Goal: Transaction & Acquisition: Purchase product/service

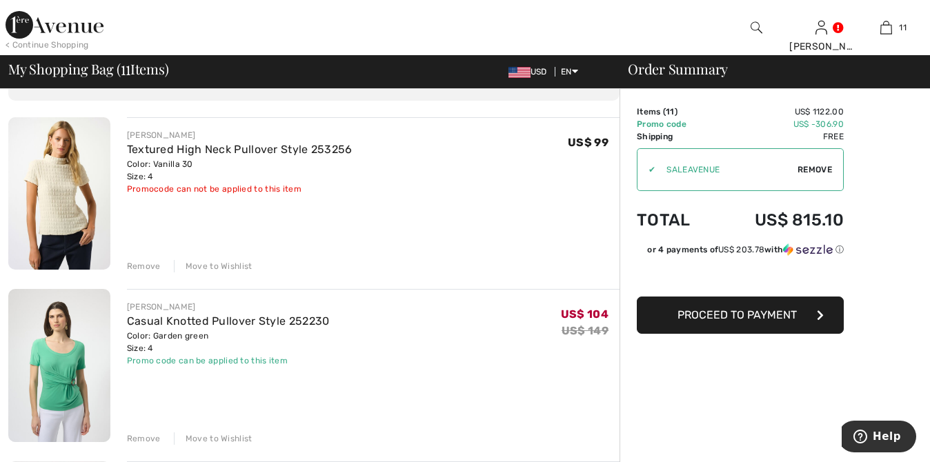
scroll to position [86, 0]
click at [144, 264] on div "Remove" at bounding box center [144, 265] width 34 height 12
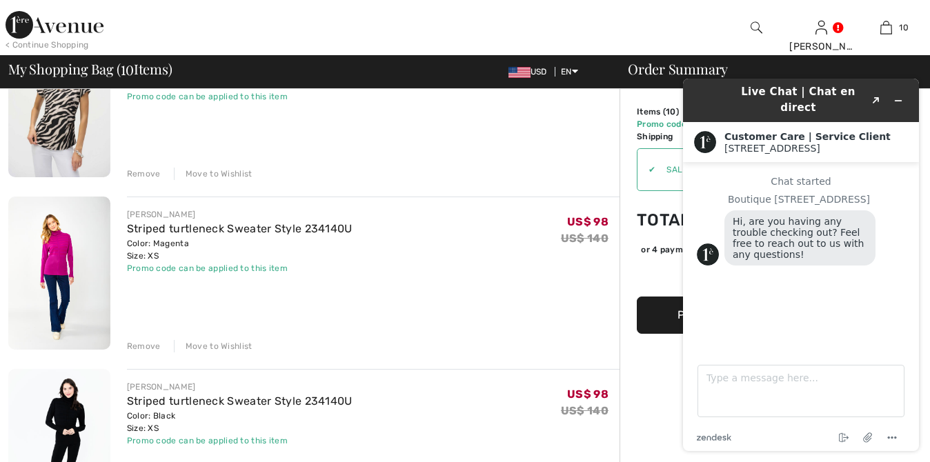
scroll to position [351, 0]
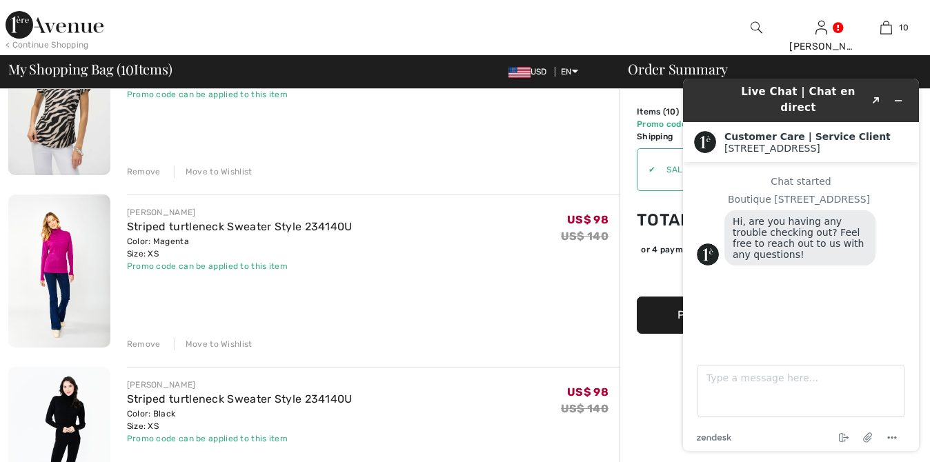
click at [139, 343] on div "Remove" at bounding box center [144, 344] width 34 height 12
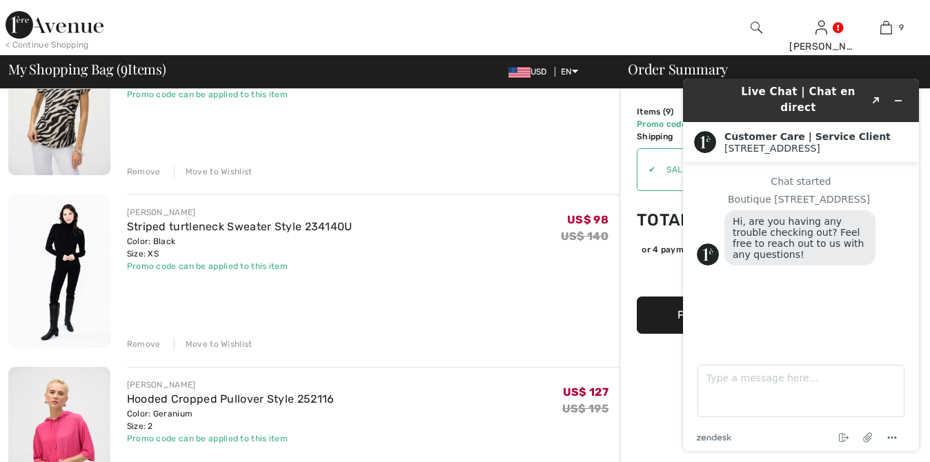
click at [145, 343] on div "Remove" at bounding box center [144, 344] width 34 height 12
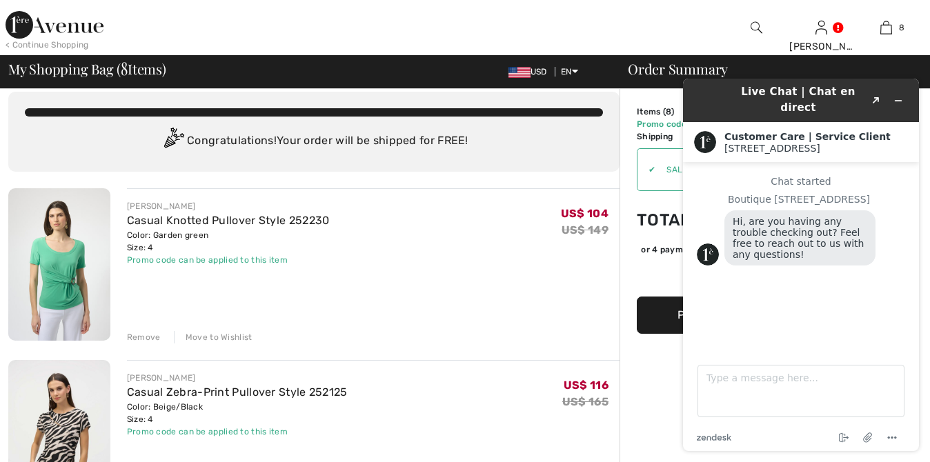
scroll to position [0, 0]
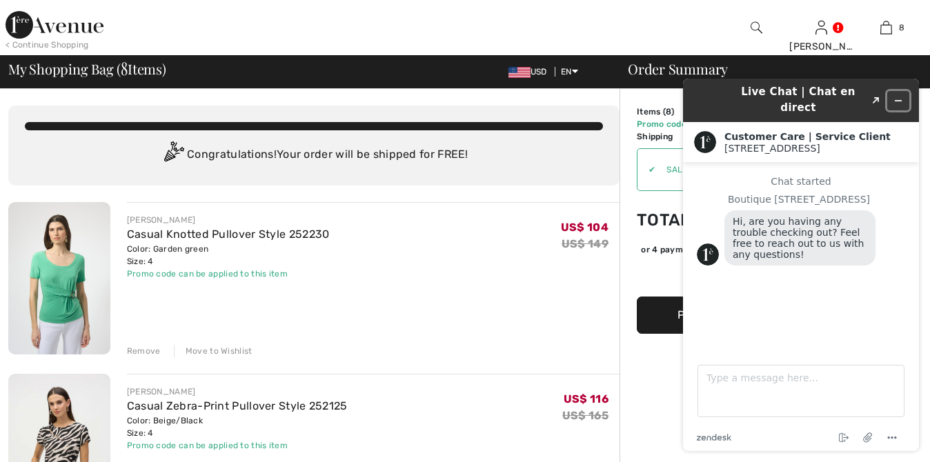
click at [896, 96] on icon "Minimize widget" at bounding box center [898, 101] width 10 height 10
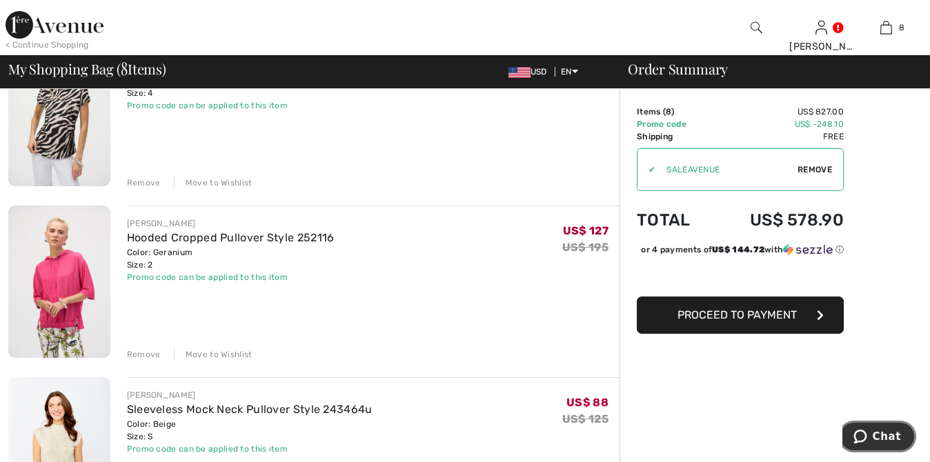
scroll to position [346, 0]
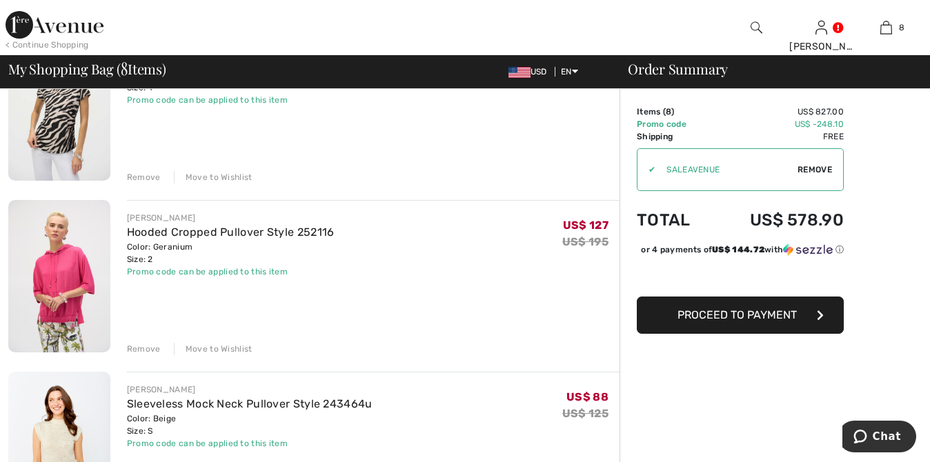
click at [59, 273] on img at bounding box center [59, 276] width 102 height 152
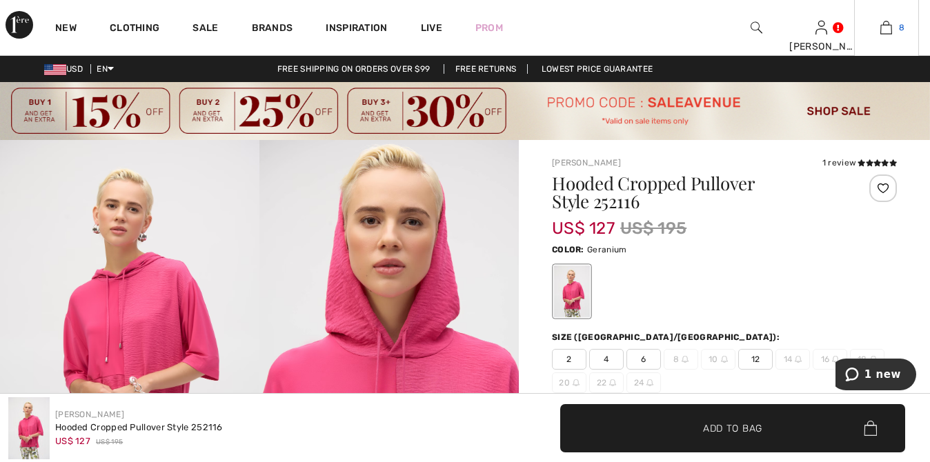
click at [880, 33] on img at bounding box center [886, 27] width 12 height 17
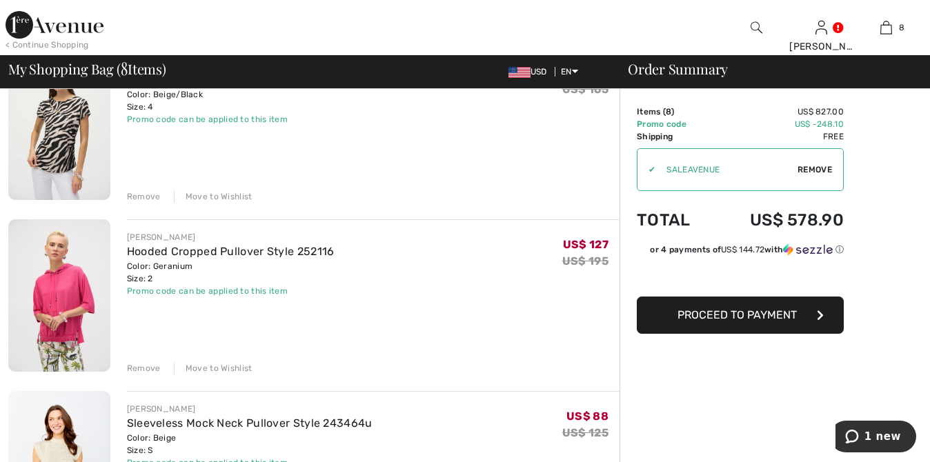
scroll to position [329, 0]
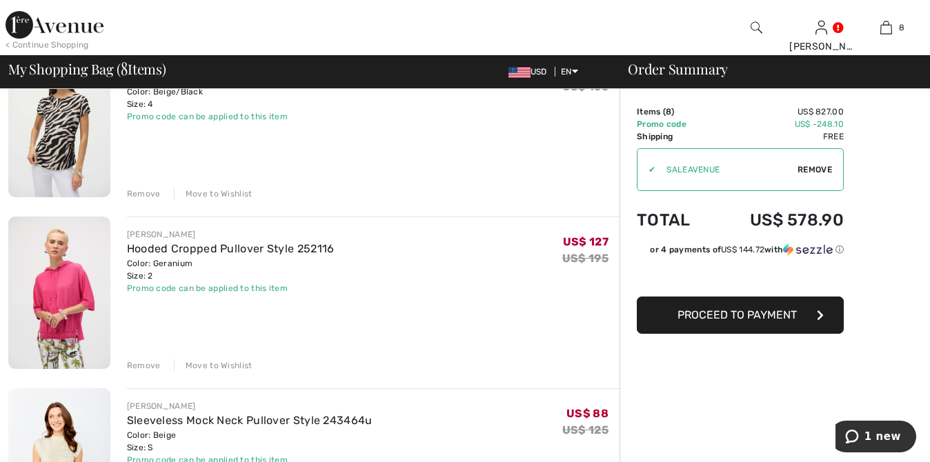
click at [141, 364] on div "Remove" at bounding box center [144, 365] width 34 height 12
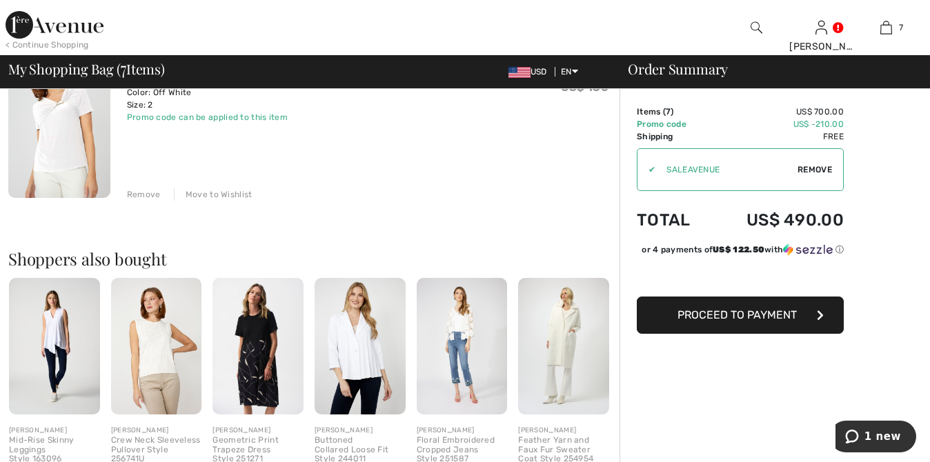
scroll to position [1192, 0]
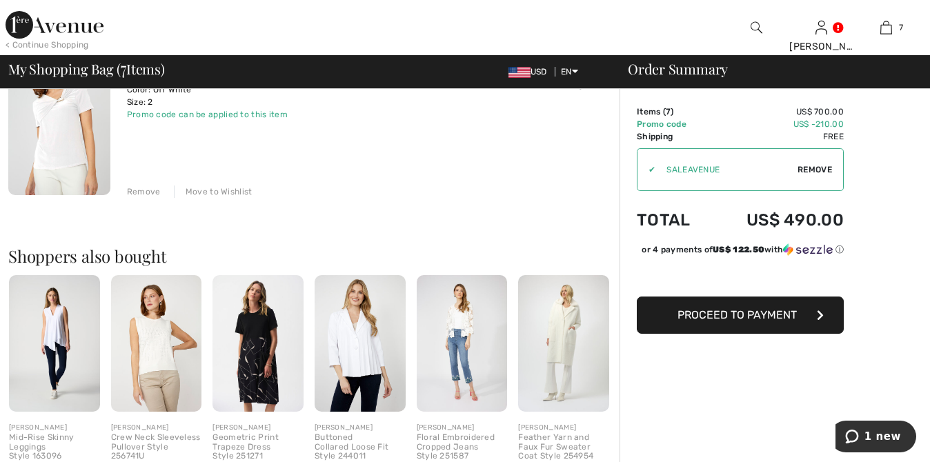
click at [60, 128] on img at bounding box center [59, 119] width 102 height 152
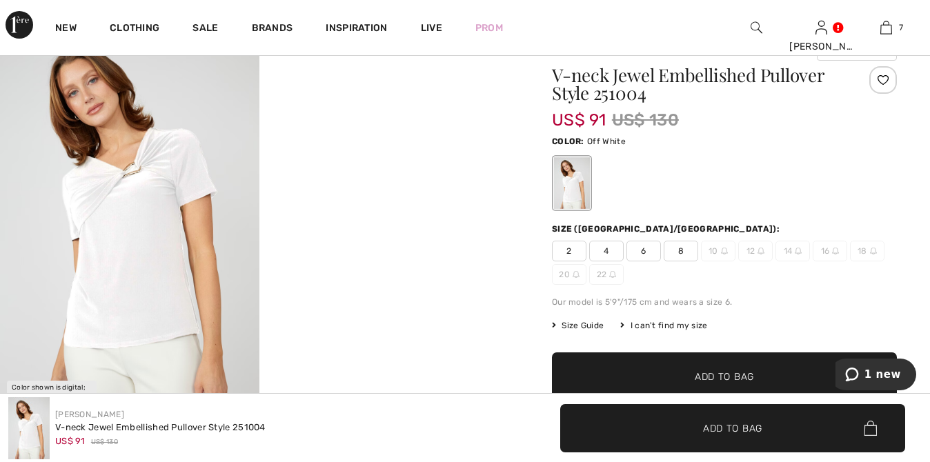
scroll to position [119, 0]
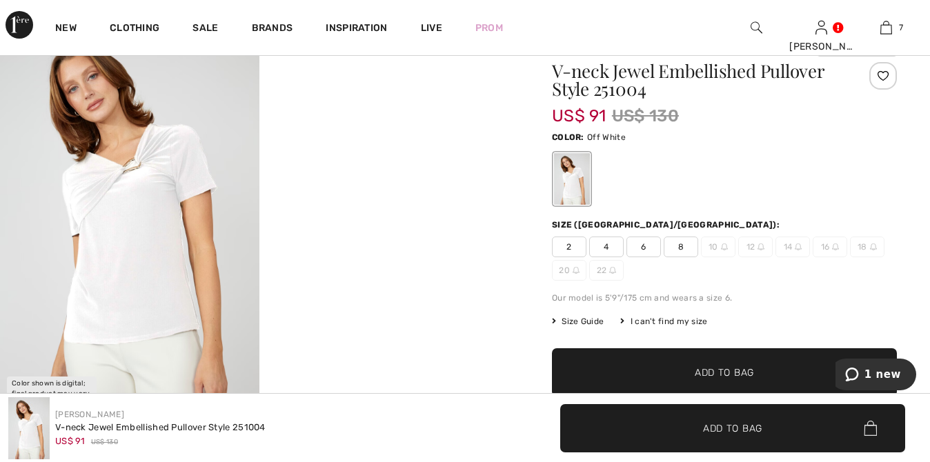
click at [607, 237] on span "4" at bounding box center [606, 247] width 34 height 21
click at [711, 370] on span "Add to Bag" at bounding box center [724, 373] width 59 height 14
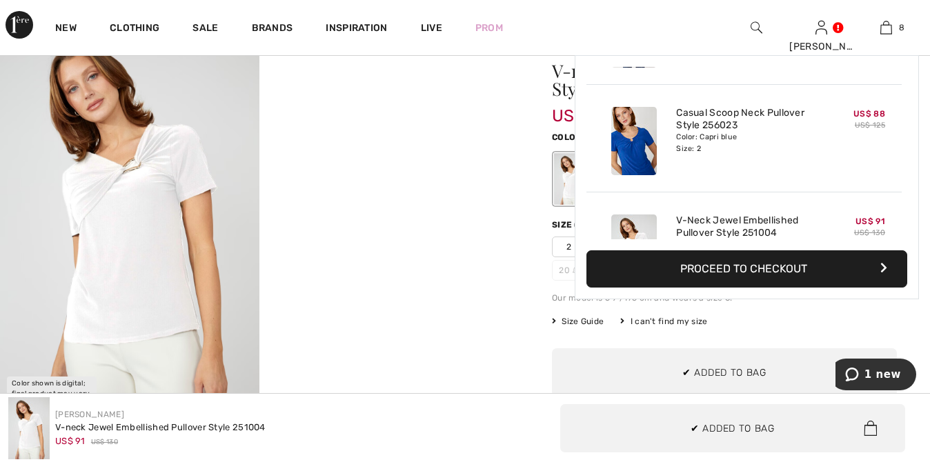
scroll to position [687, 0]
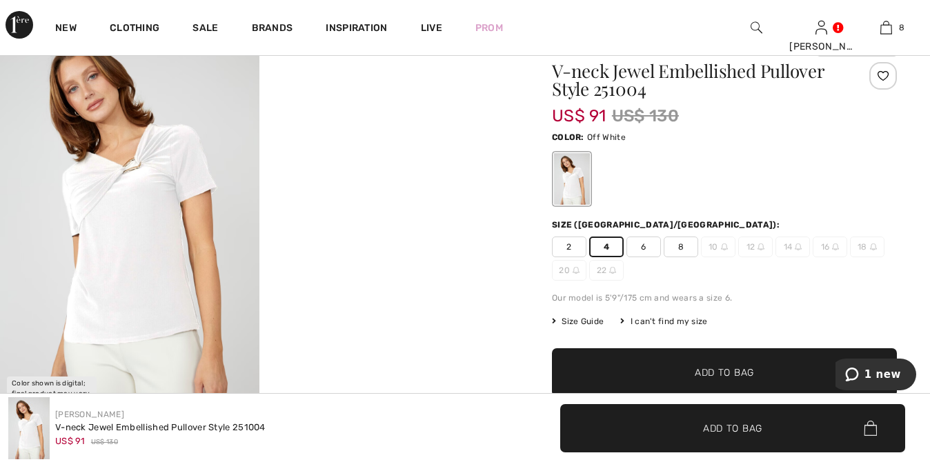
click at [688, 86] on h1 "V-neck Jewel Embellished Pullover Style 251004" at bounding box center [696, 80] width 288 height 36
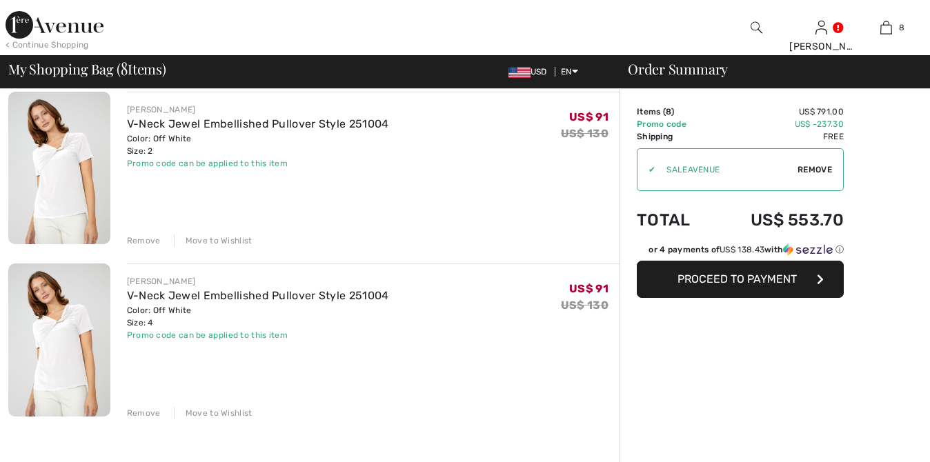
scroll to position [1192, 0]
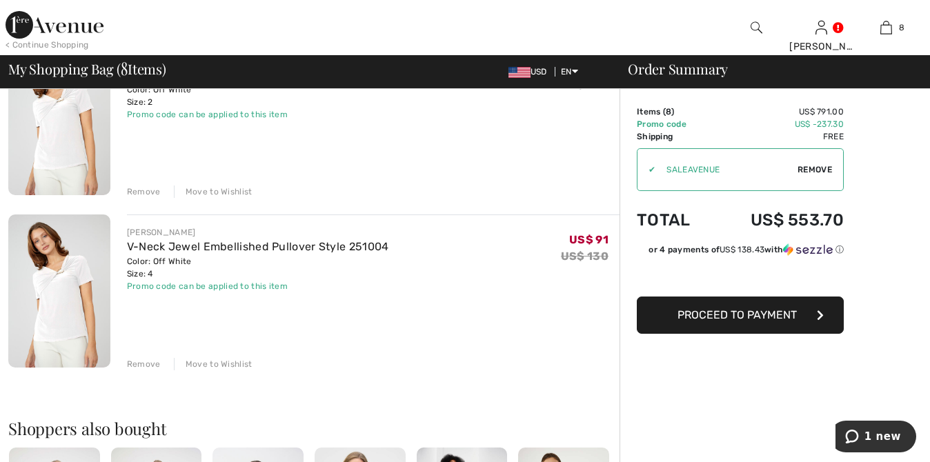
click at [141, 191] on div "Remove" at bounding box center [144, 192] width 34 height 12
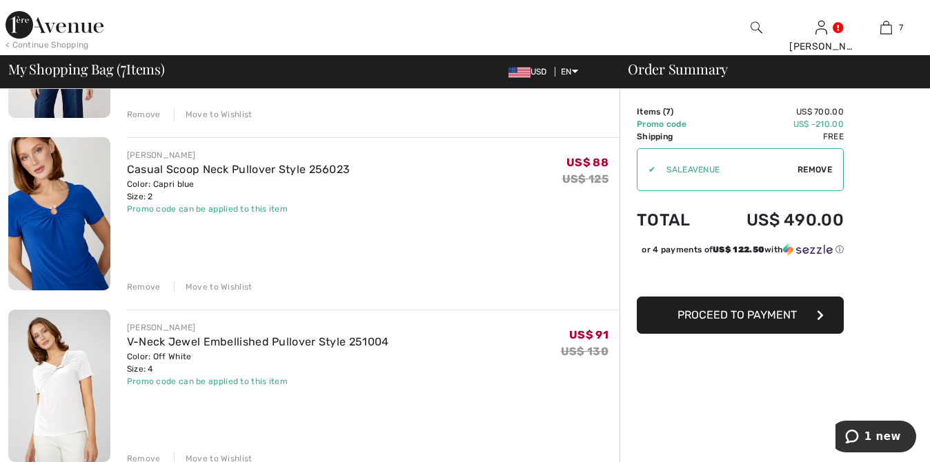
scroll to position [924, 0]
click at [188, 174] on link "Casual Scoop Neck Pullover Style 256023" at bounding box center [239, 170] width 224 height 13
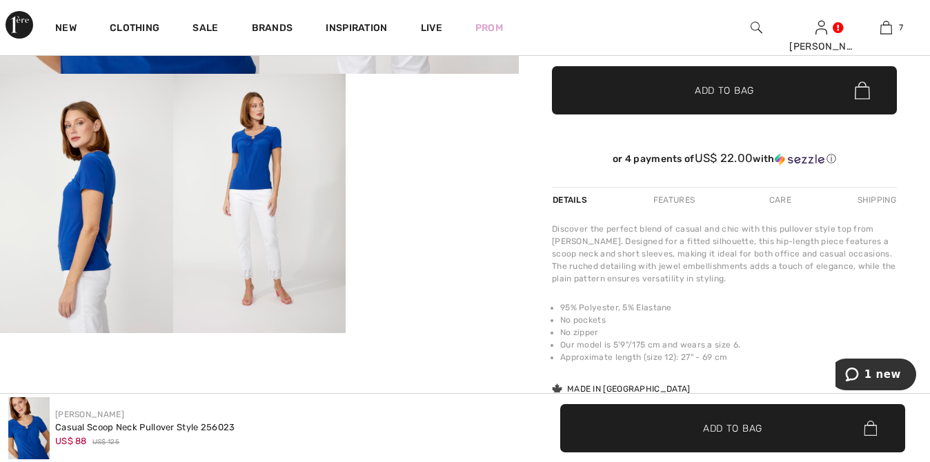
scroll to position [458, 0]
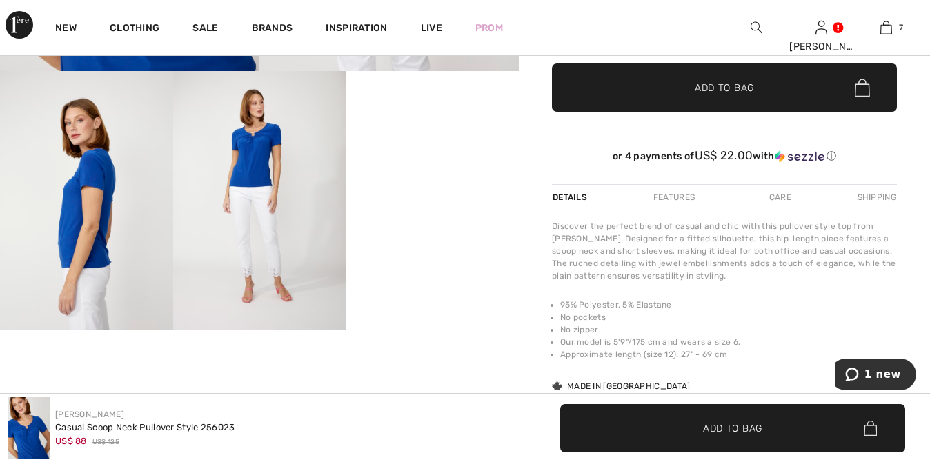
click at [257, 155] on img at bounding box center [259, 200] width 173 height 259
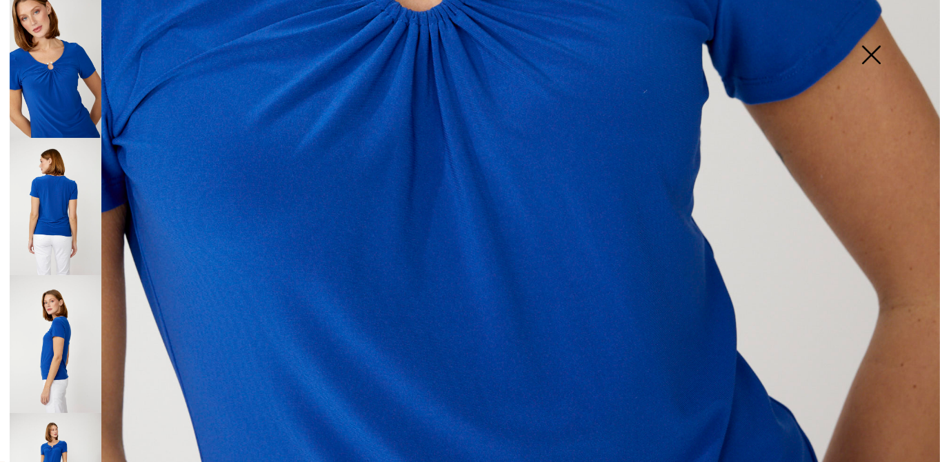
scroll to position [687, 0]
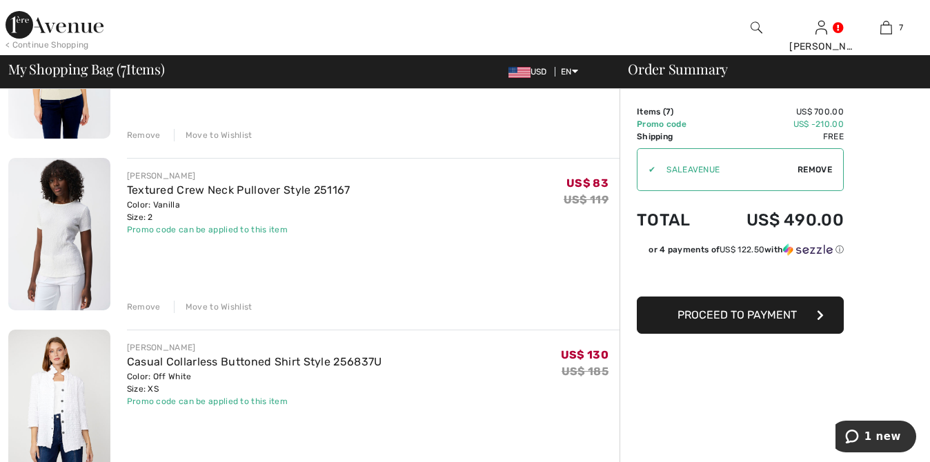
scroll to position [556, 0]
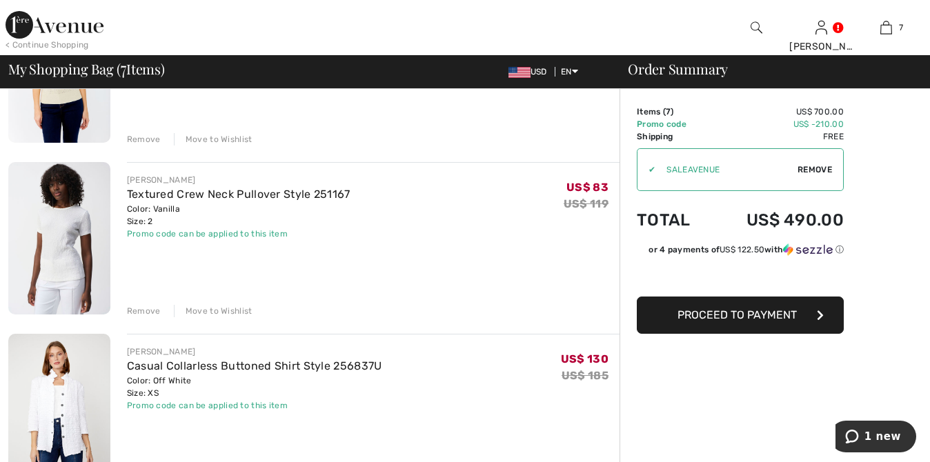
click at [63, 237] on img at bounding box center [59, 238] width 102 height 152
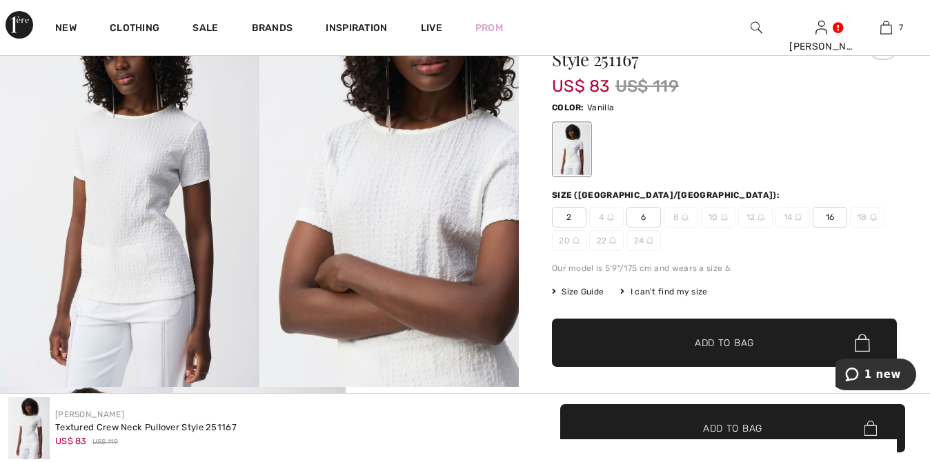
scroll to position [95, 0]
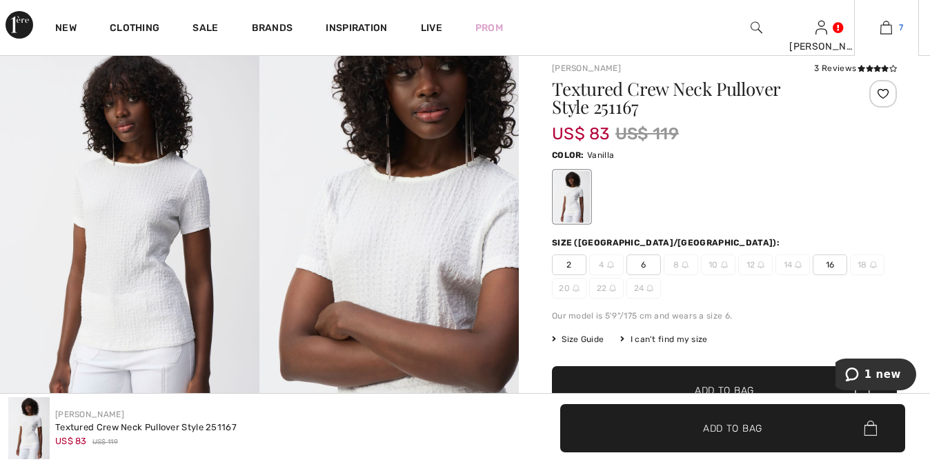
click at [887, 26] on img at bounding box center [886, 27] width 12 height 17
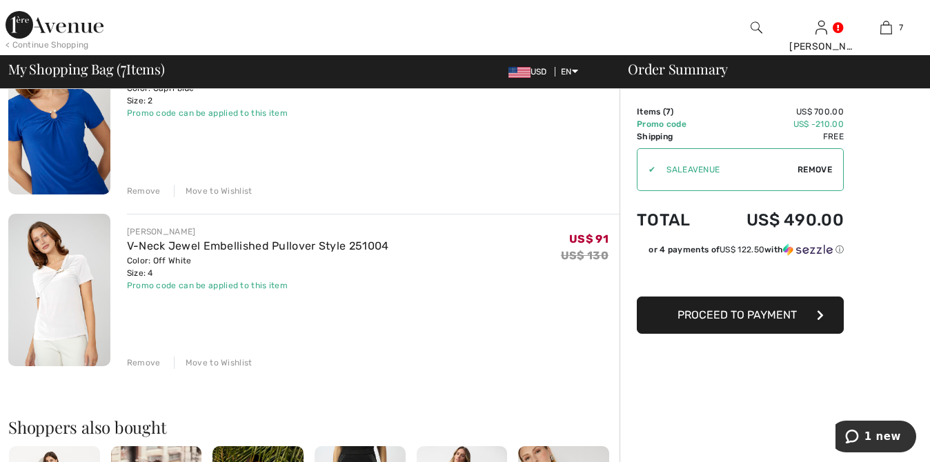
scroll to position [1023, 0]
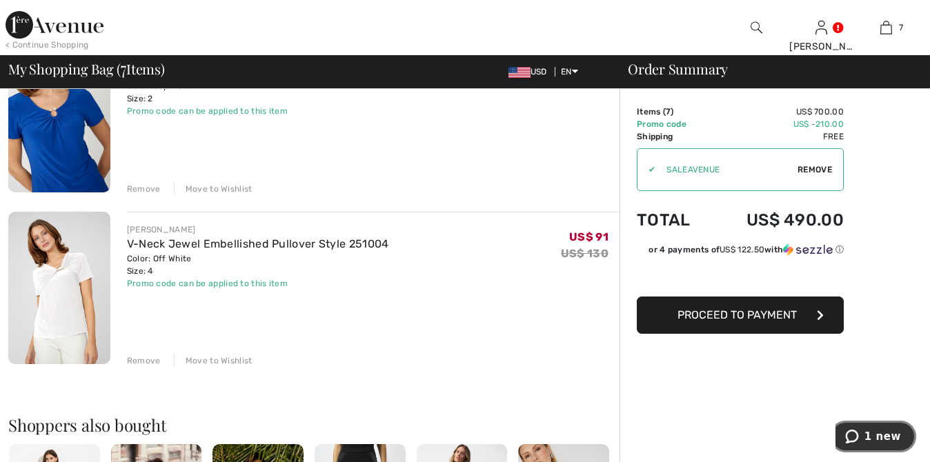
click at [865, 435] on span "1 new" at bounding box center [854, 437] width 19 height 14
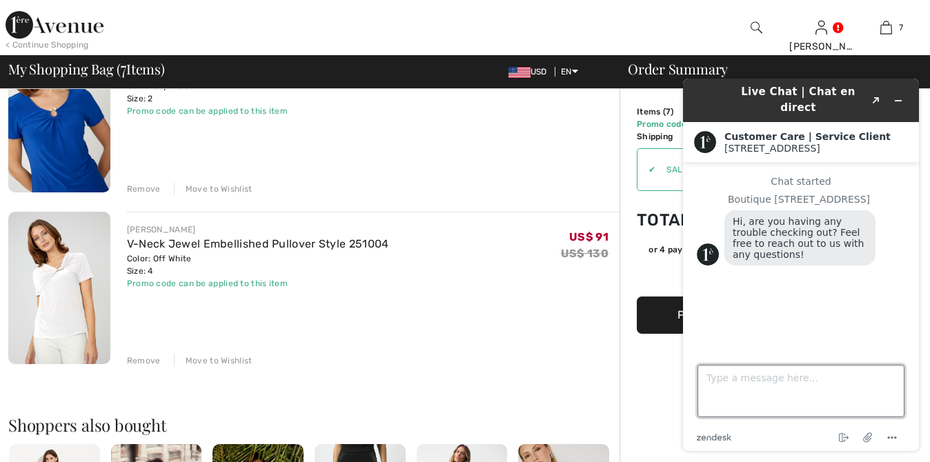
click at [711, 379] on textarea "Type a message here..." at bounding box center [801, 391] width 207 height 52
type textarea "N"
type textarea "Just trying to decide correct sizes. Could use some help"
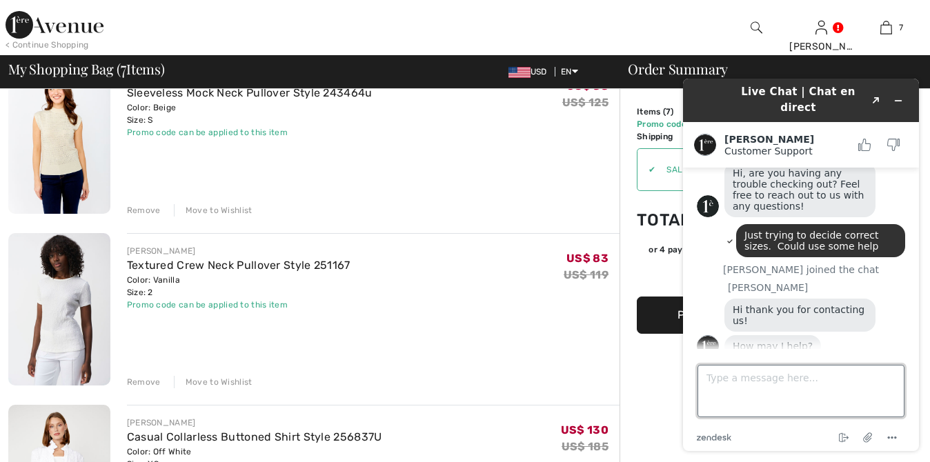
scroll to position [51, 0]
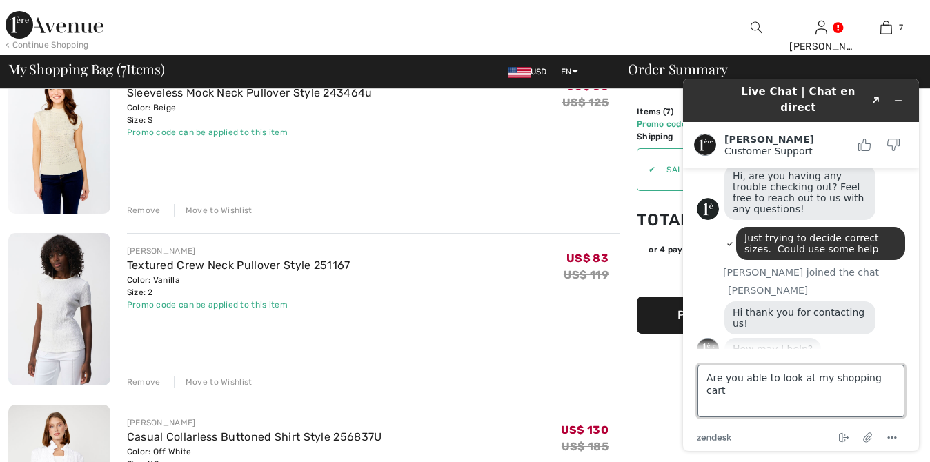
type textarea "Are you able to look at my shopping cart?"
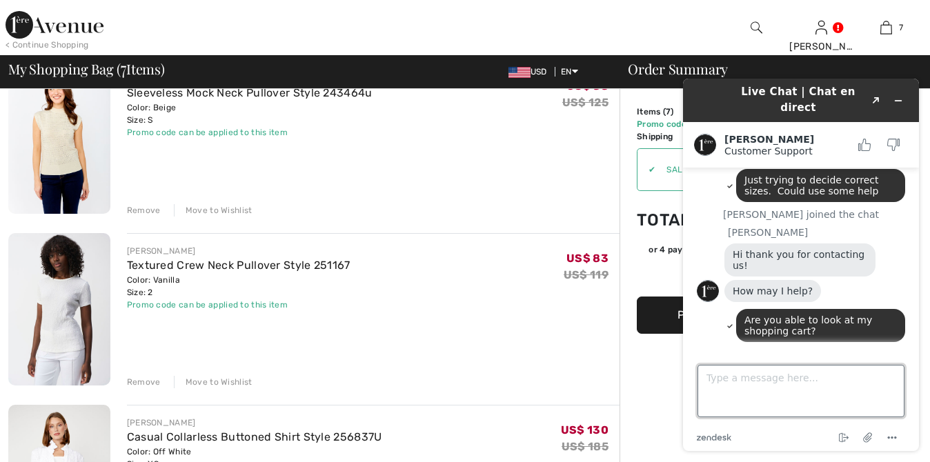
scroll to position [152, 0]
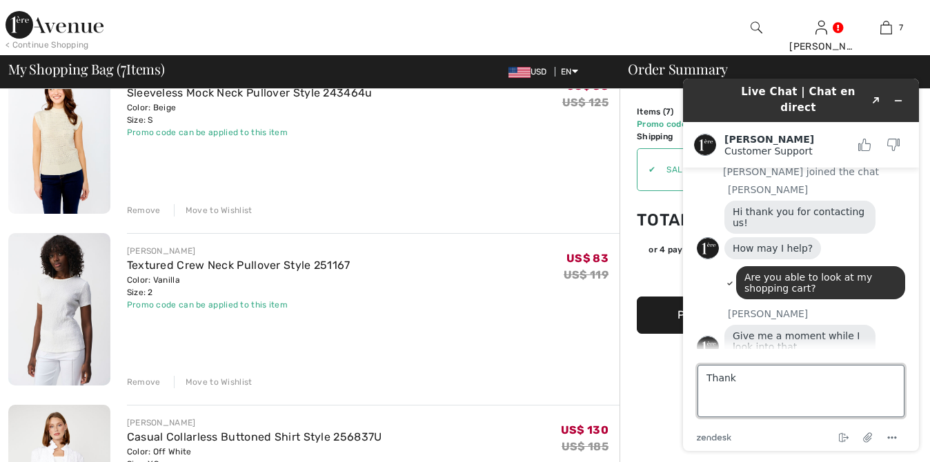
type textarea "Thanks"
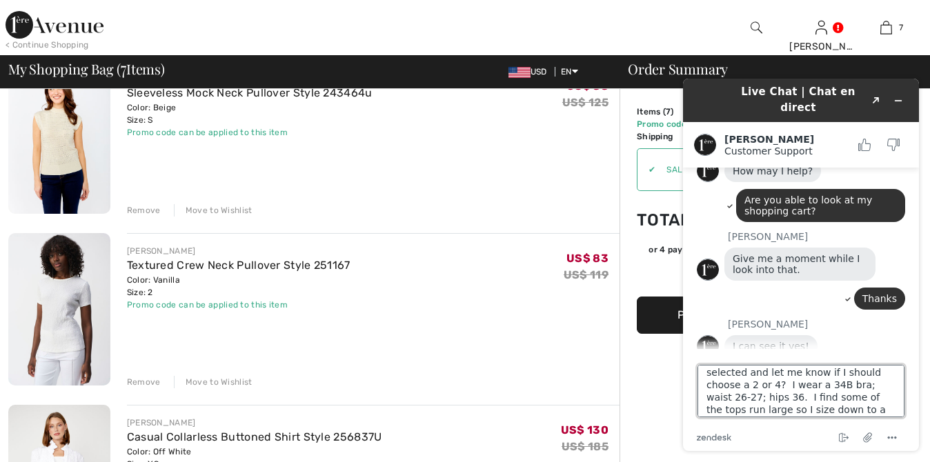
scroll to position [42, 0]
type textarea "As you can see I go between a 2 and a 4 on tops...can you look at what I select…"
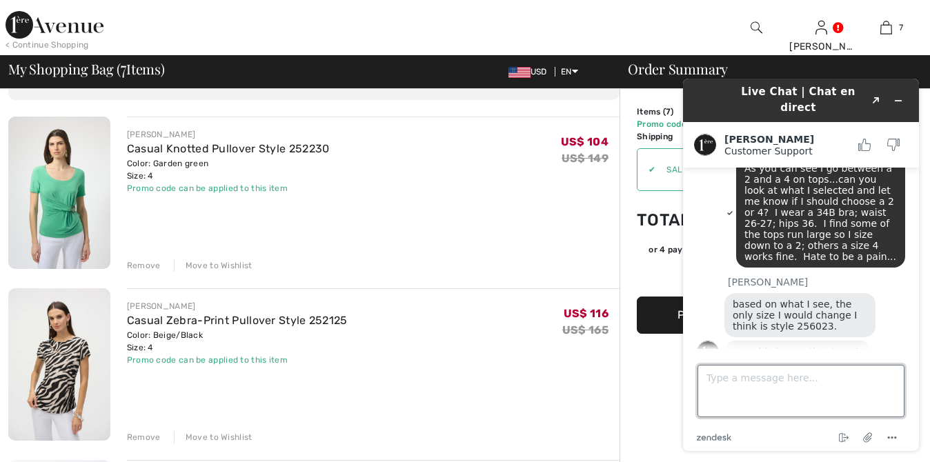
scroll to position [458, 0]
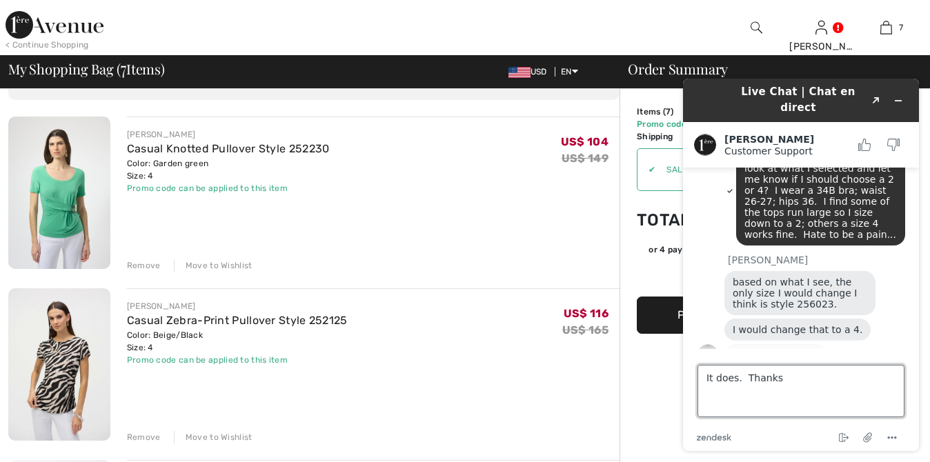
type textarea "It does. Thanks!"
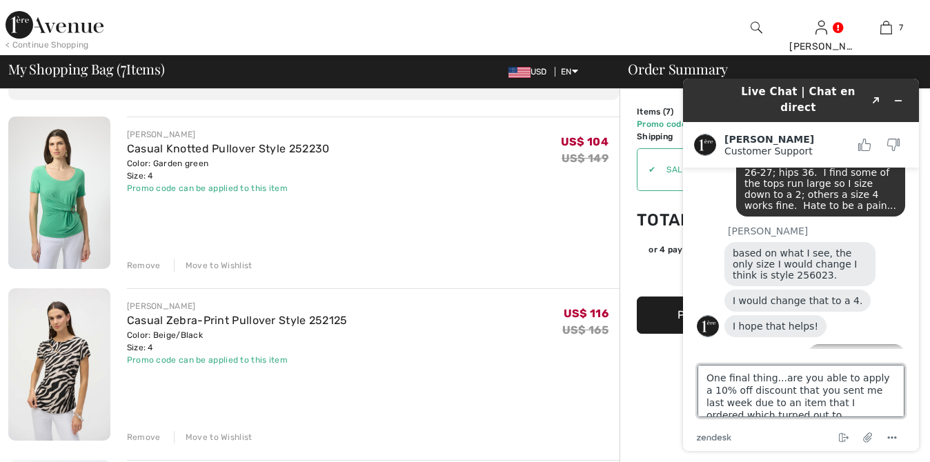
scroll to position [6, 0]
type textarea "One final thing...are you able to apply a 10% off discount that you sent me las…"
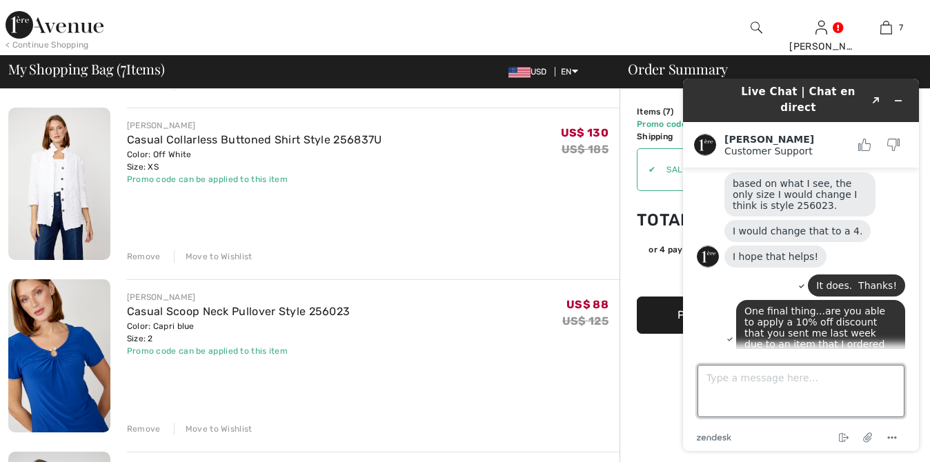
scroll to position [803, 0]
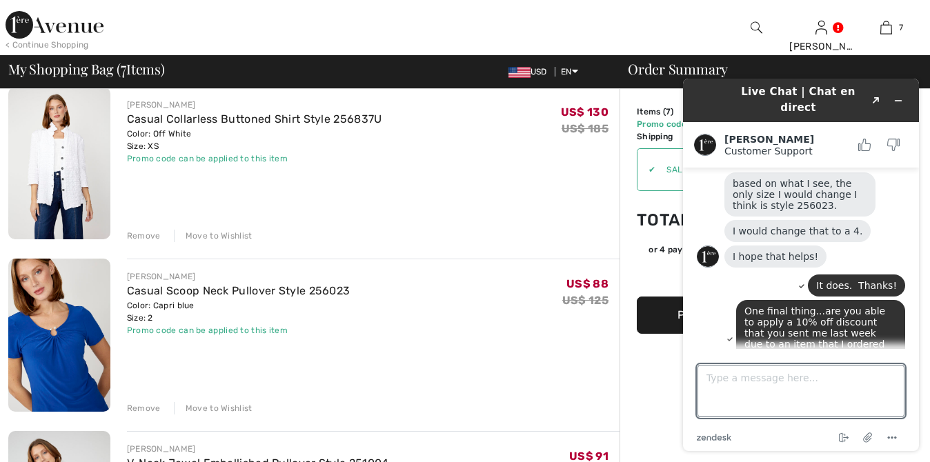
click at [63, 346] on img at bounding box center [59, 335] width 102 height 152
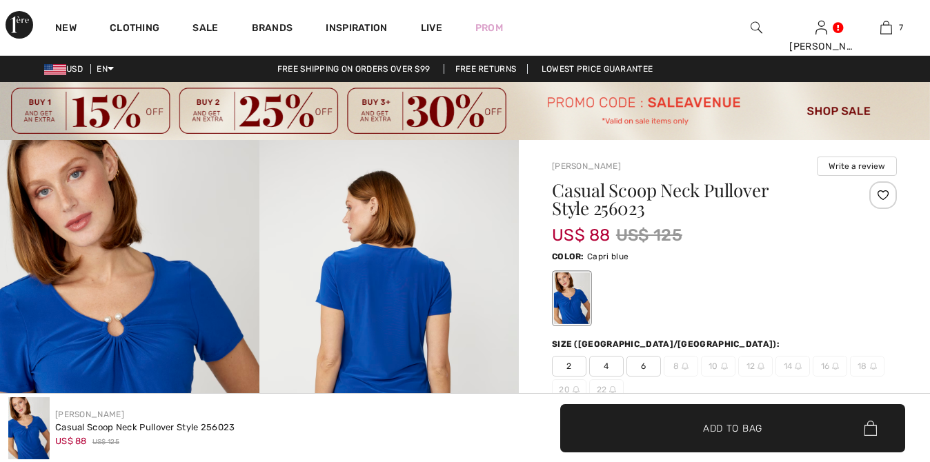
click at [602, 366] on span "4" at bounding box center [606, 366] width 34 height 21
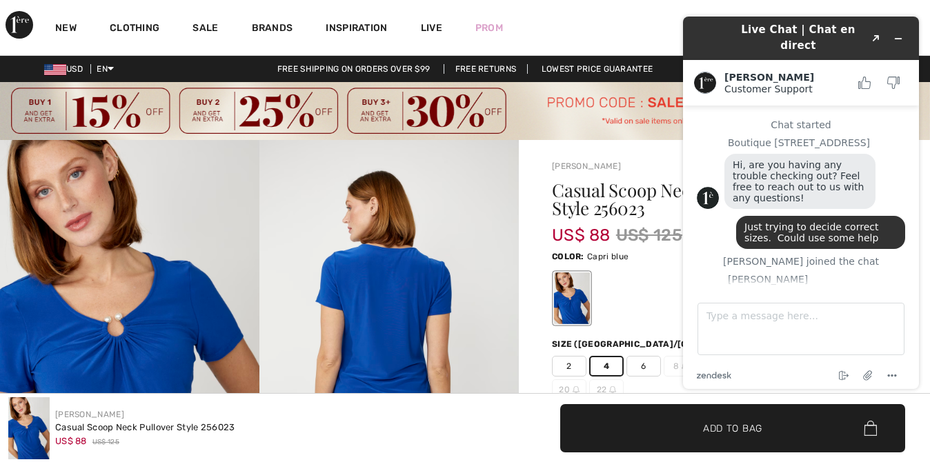
scroll to position [557, 0]
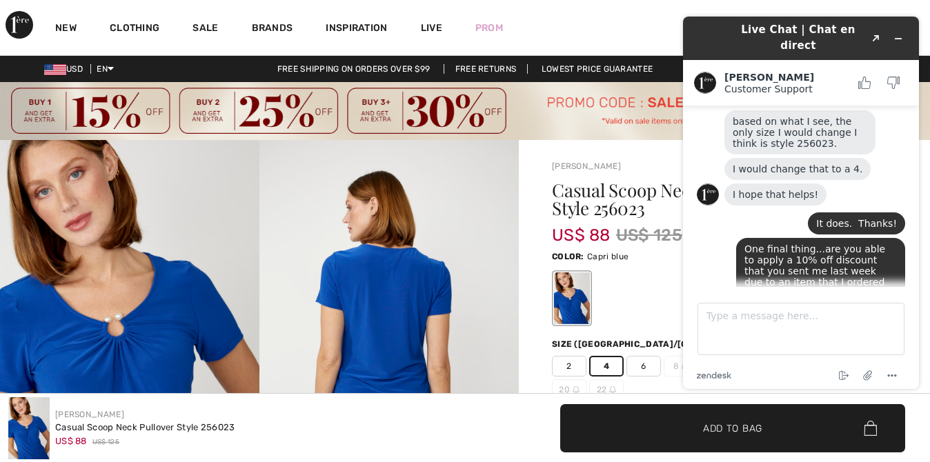
click at [729, 430] on span "Add to Bag" at bounding box center [732, 428] width 59 height 14
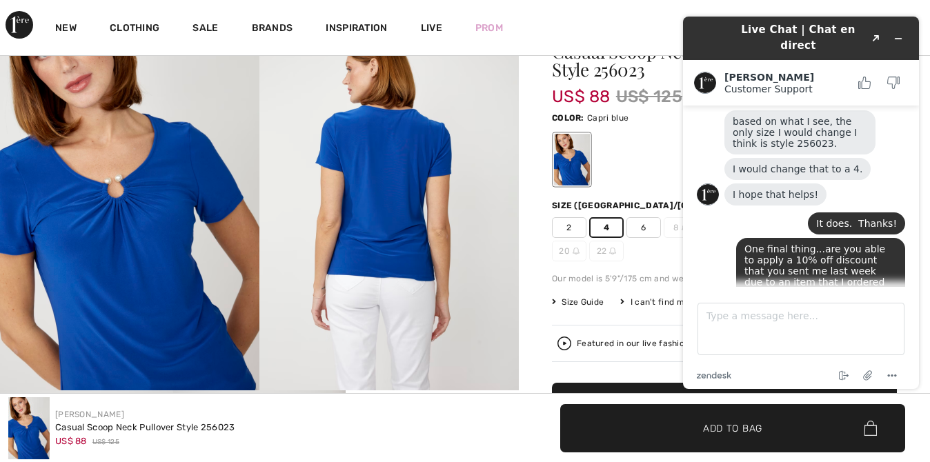
scroll to position [150, 0]
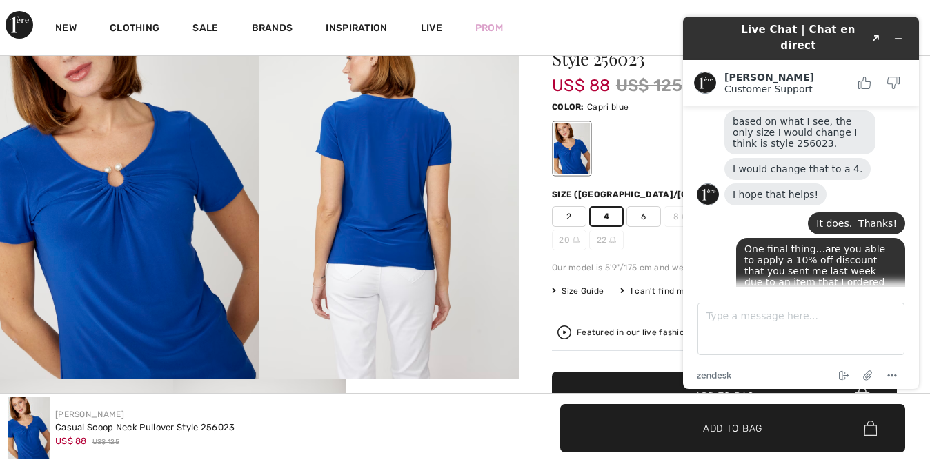
click at [668, 430] on span "✔ Added to Bag Add to Bag" at bounding box center [732, 428] width 345 height 48
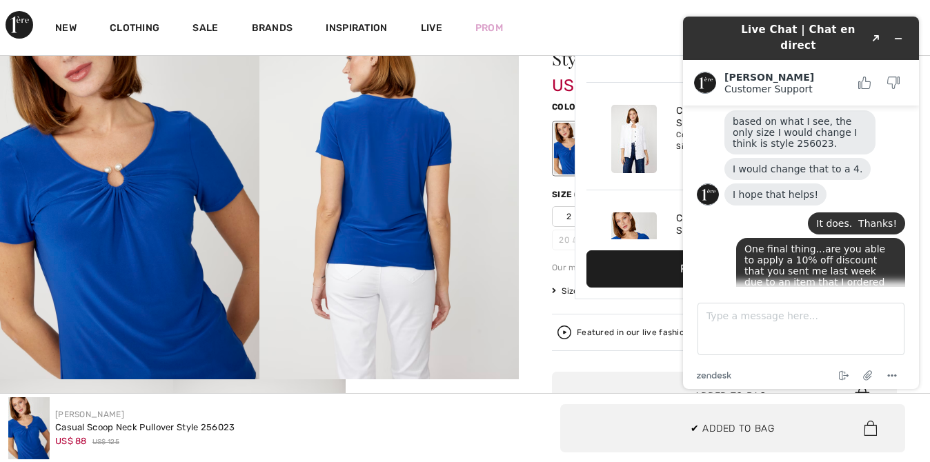
click at [718, 427] on span "✔ Added to Bag" at bounding box center [733, 428] width 84 height 14
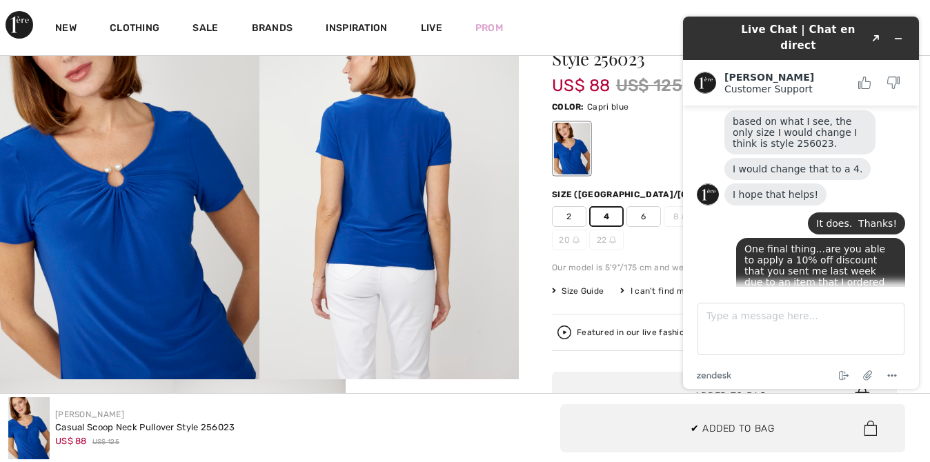
scroll to position [902, 0]
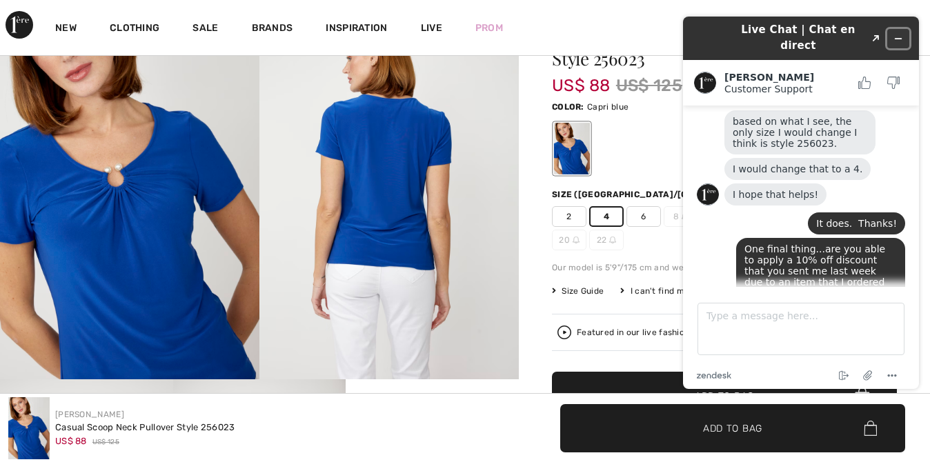
click at [902, 34] on icon "Minimize widget" at bounding box center [898, 39] width 10 height 10
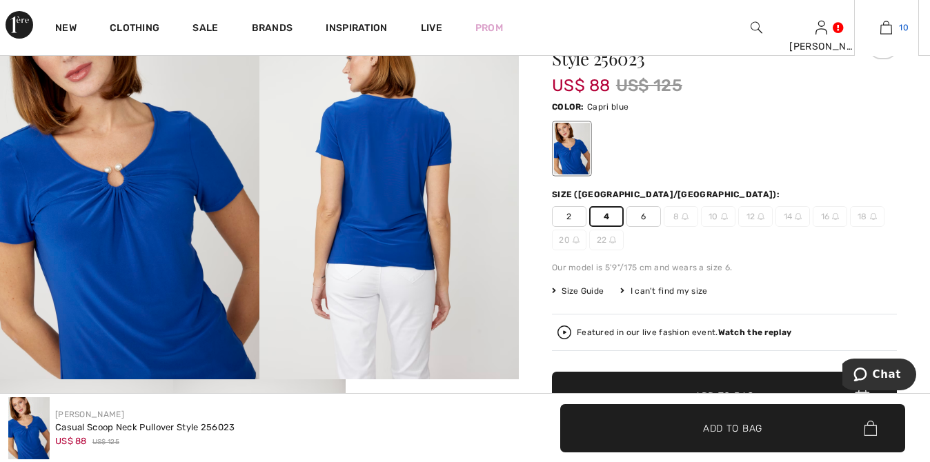
click at [900, 26] on span "10" at bounding box center [904, 27] width 10 height 12
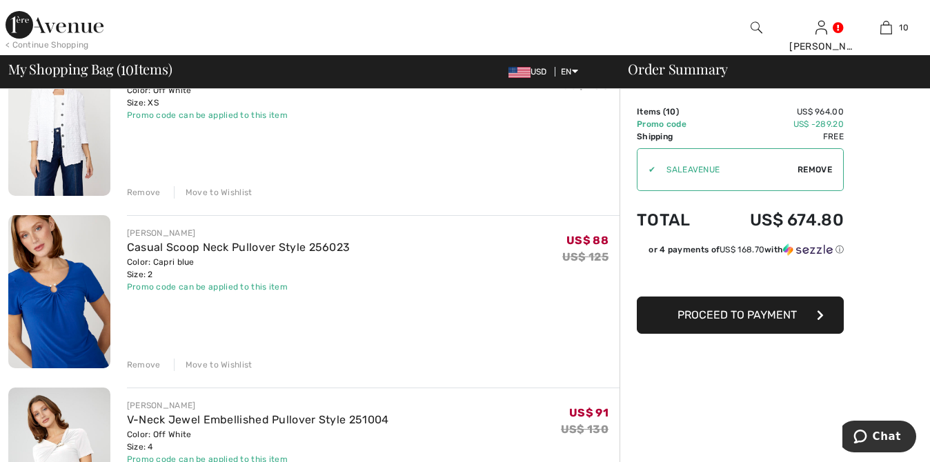
scroll to position [849, 0]
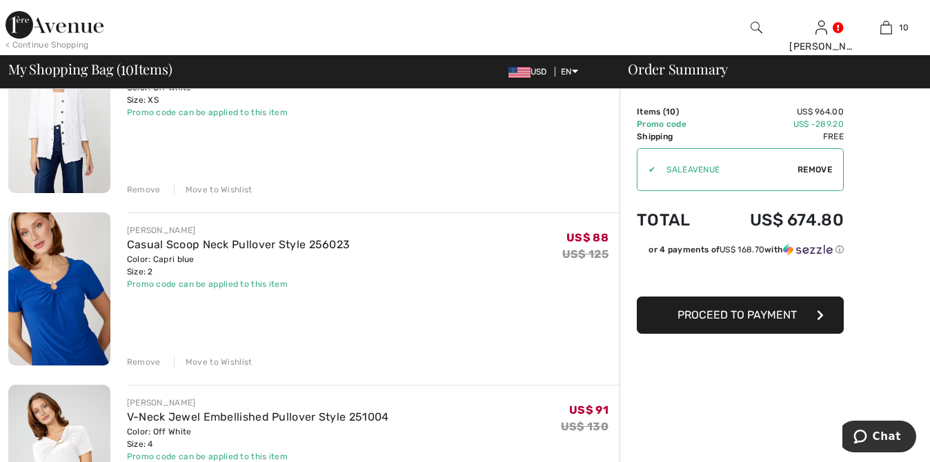
click at [145, 358] on div "Remove" at bounding box center [144, 362] width 34 height 12
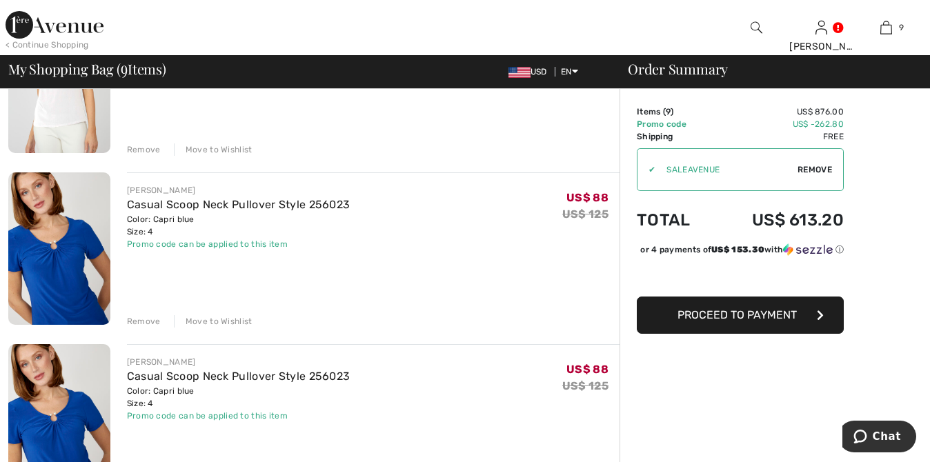
scroll to position [1104, 0]
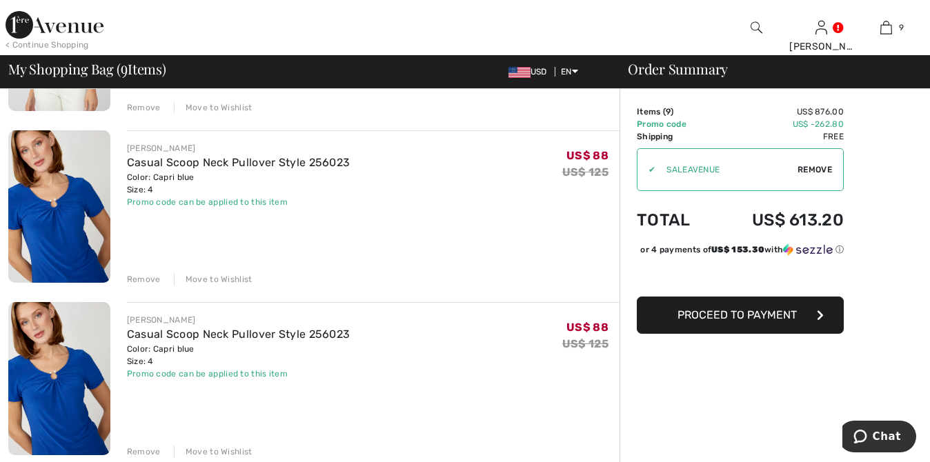
click at [141, 282] on div "Remove" at bounding box center [144, 279] width 34 height 12
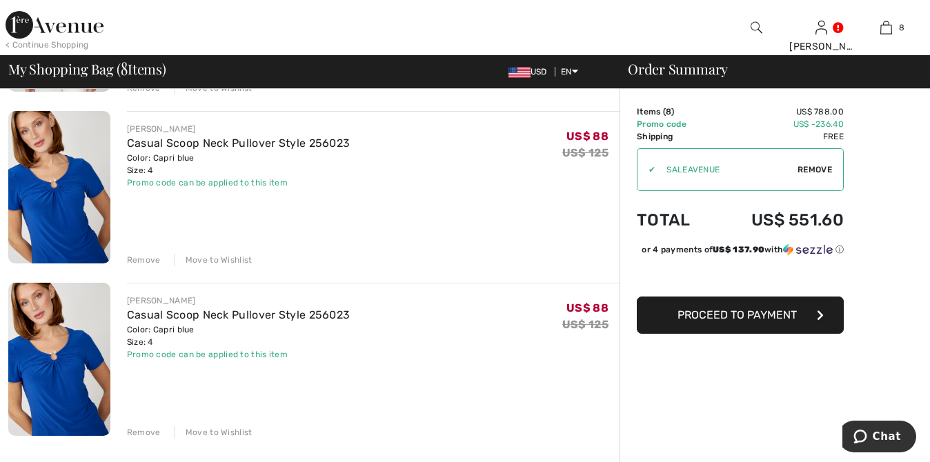
scroll to position [1117, 0]
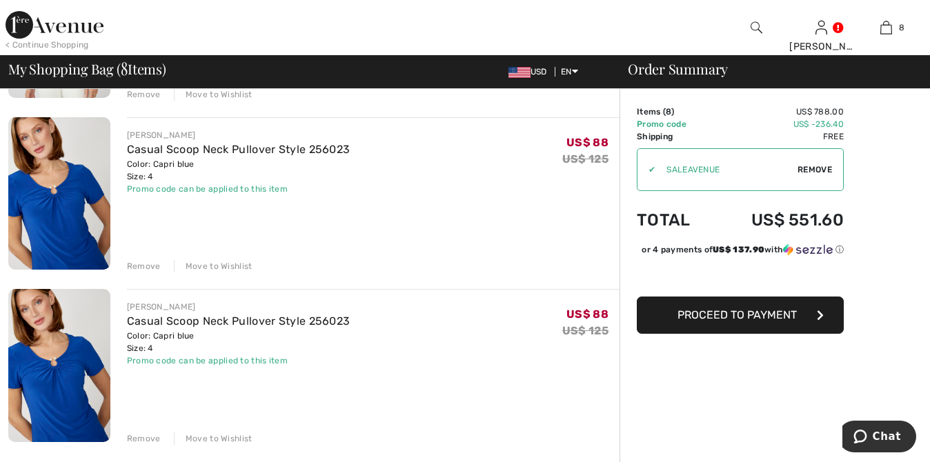
click at [139, 444] on div "Remove" at bounding box center [144, 439] width 34 height 12
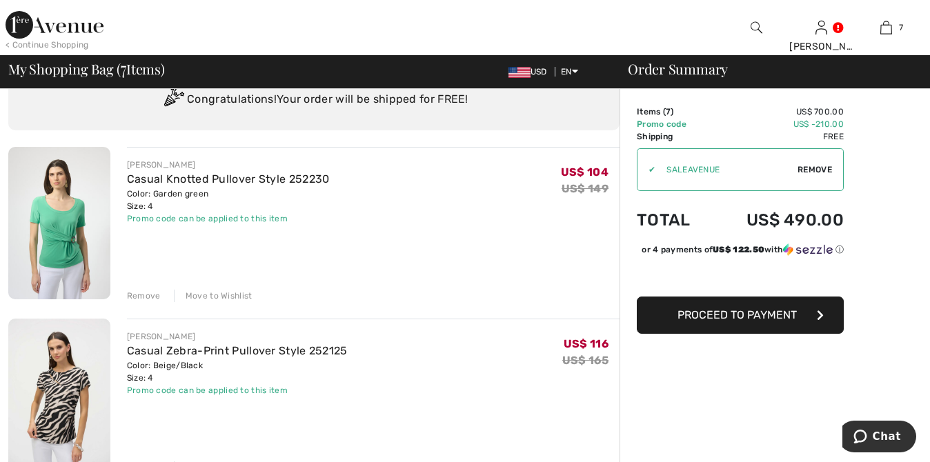
scroll to position [52, 0]
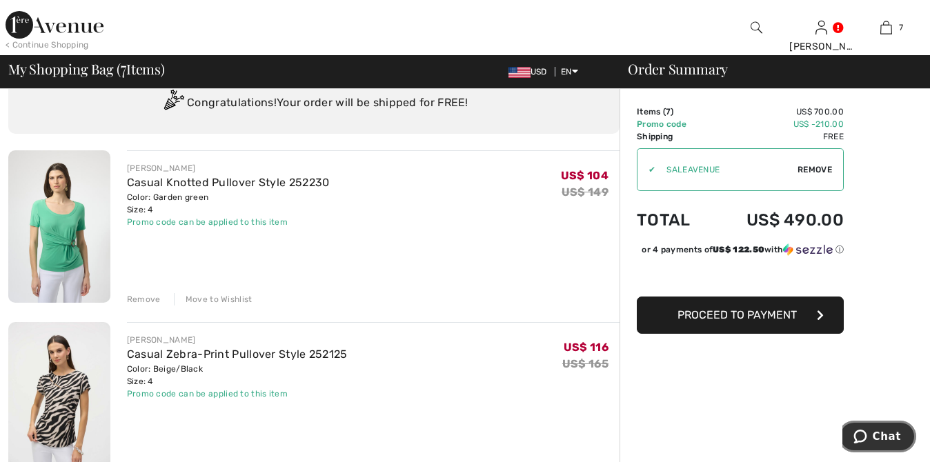
click at [873, 437] on span "Chat" at bounding box center [862, 437] width 19 height 14
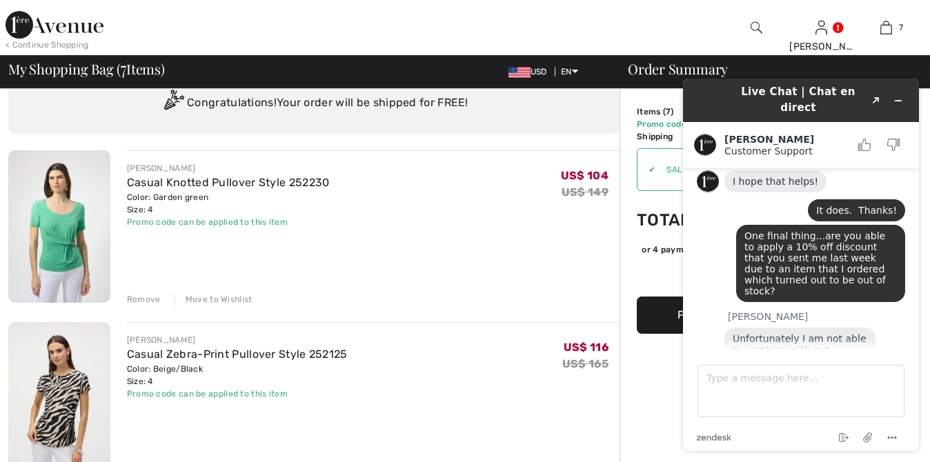
scroll to position [665, 0]
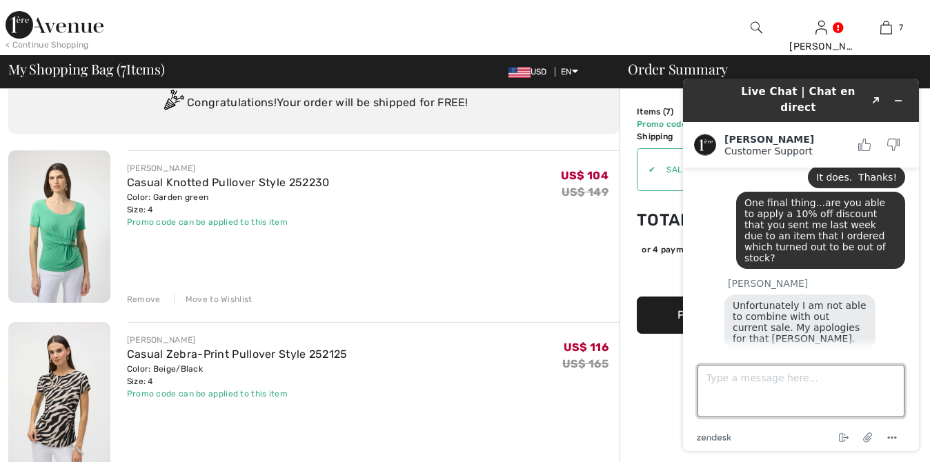
click at [708, 373] on textarea "Type a message here..." at bounding box center [801, 391] width 207 height 52
type textarea "Thanks...you know I'll definitely be back!"
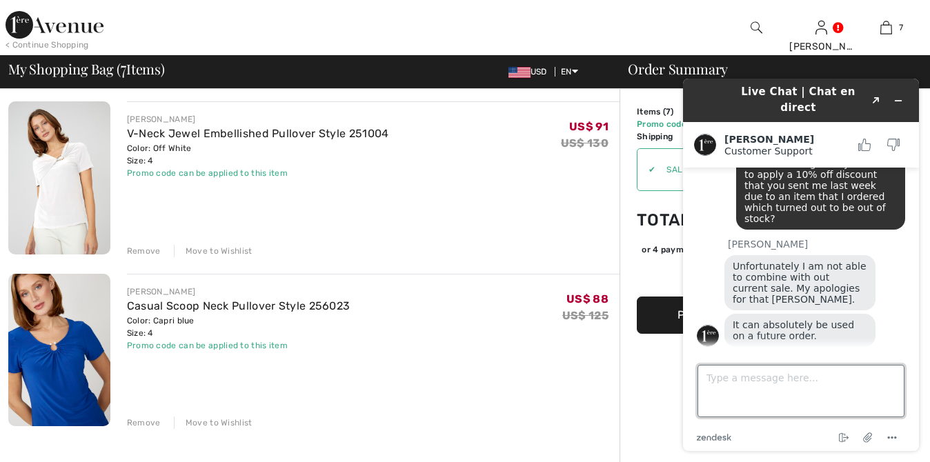
scroll to position [956, 0]
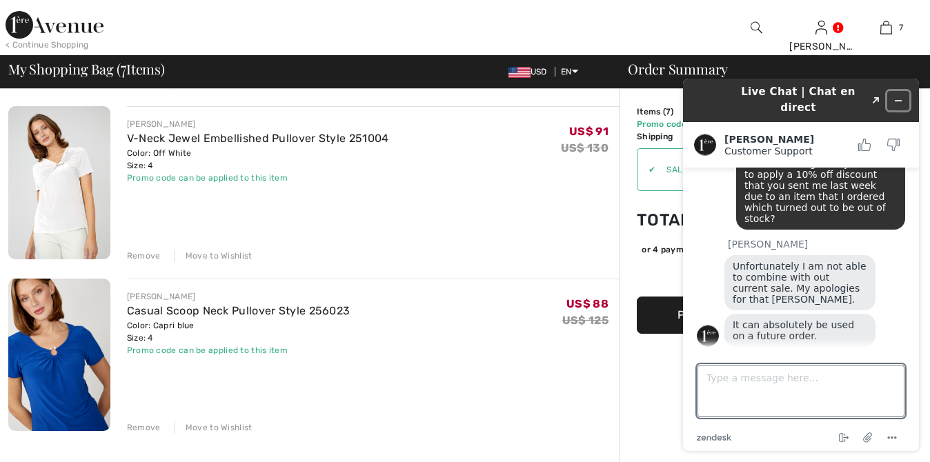
click at [896, 96] on icon "Minimize widget" at bounding box center [898, 101] width 10 height 10
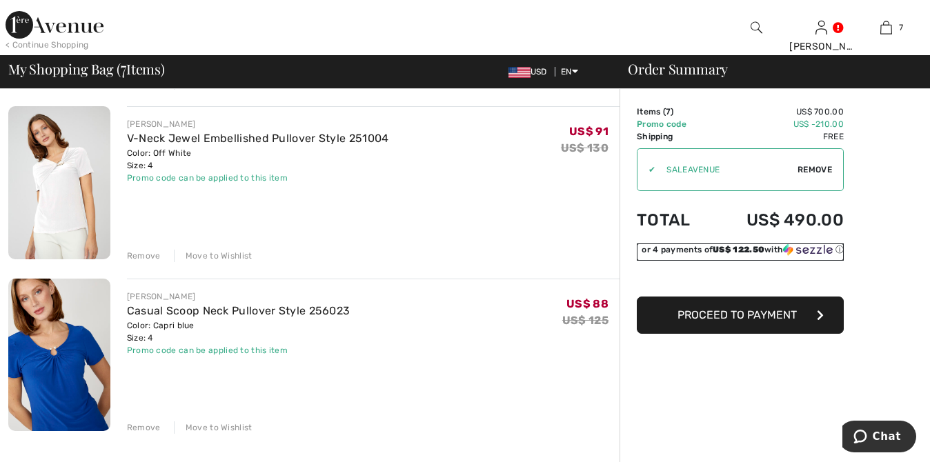
click at [709, 246] on div "or 4 payments of US$ 122.50 with ⓘ" at bounding box center [743, 250] width 202 height 12
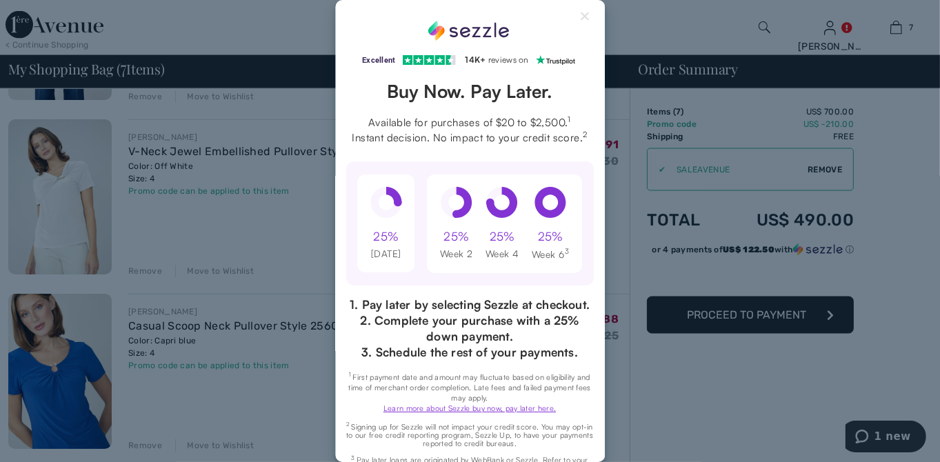
click at [894, 433] on div "Excellent 4.3 out of 5 star rating on Trustpilot 1" at bounding box center [470, 231] width 940 height 462
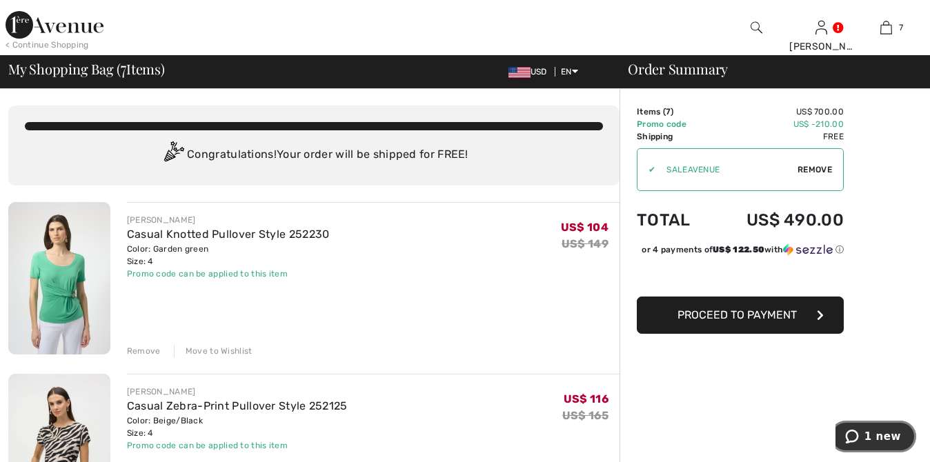
click at [878, 433] on span "1 new" at bounding box center [883, 437] width 37 height 12
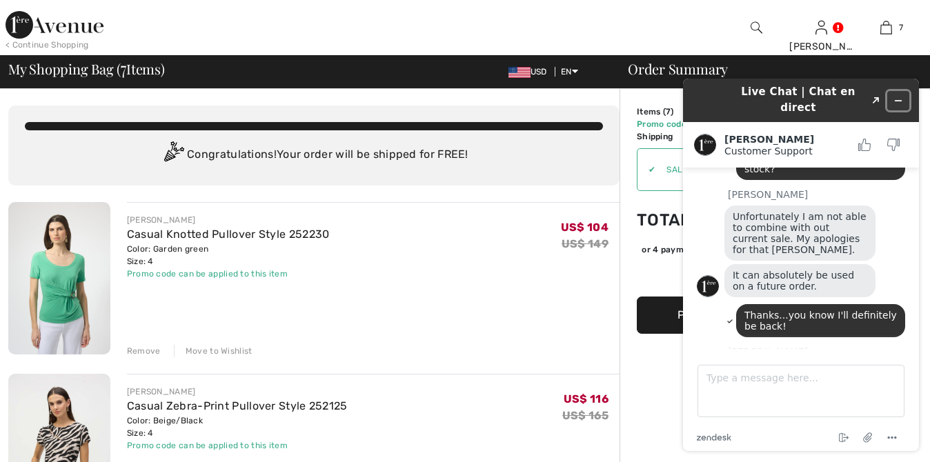
click at [900, 96] on icon "Minimize widget" at bounding box center [898, 101] width 10 height 10
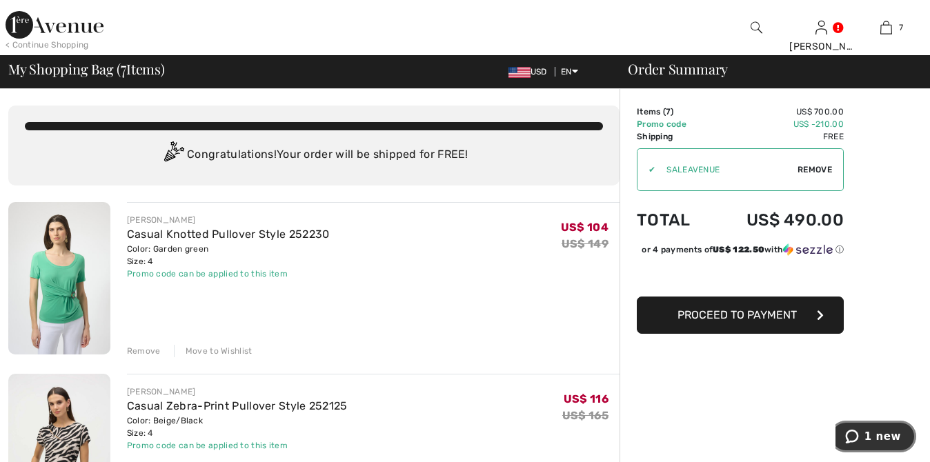
click at [865, 437] on span "1 new" at bounding box center [854, 437] width 19 height 14
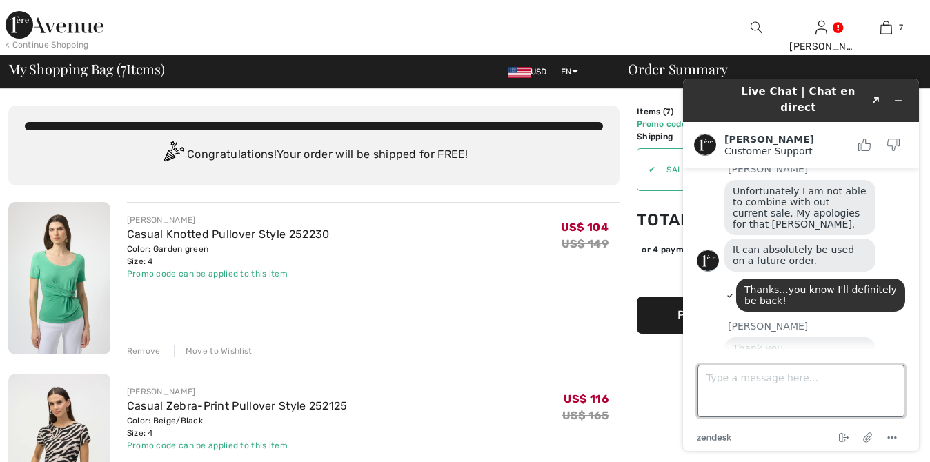
click at [711, 373] on textarea "Type a message here..." at bounding box center [801, 391] width 207 height 52
type textarea "I know I will..."
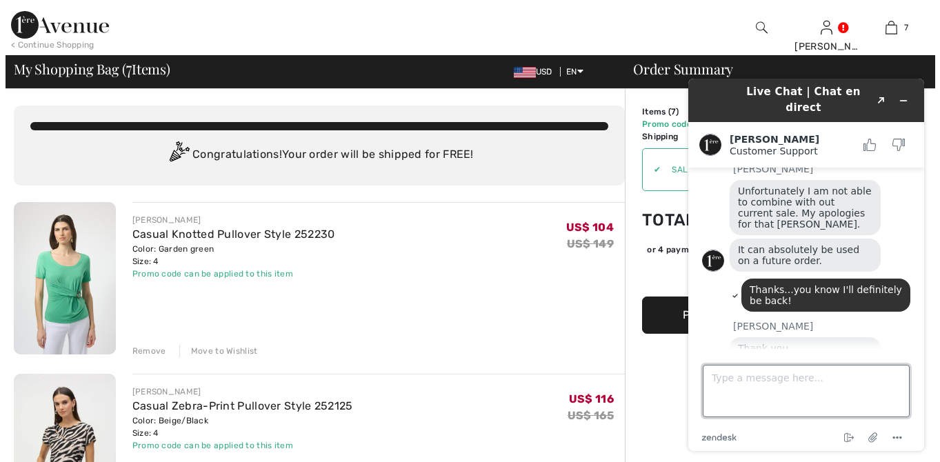
scroll to position [809, 0]
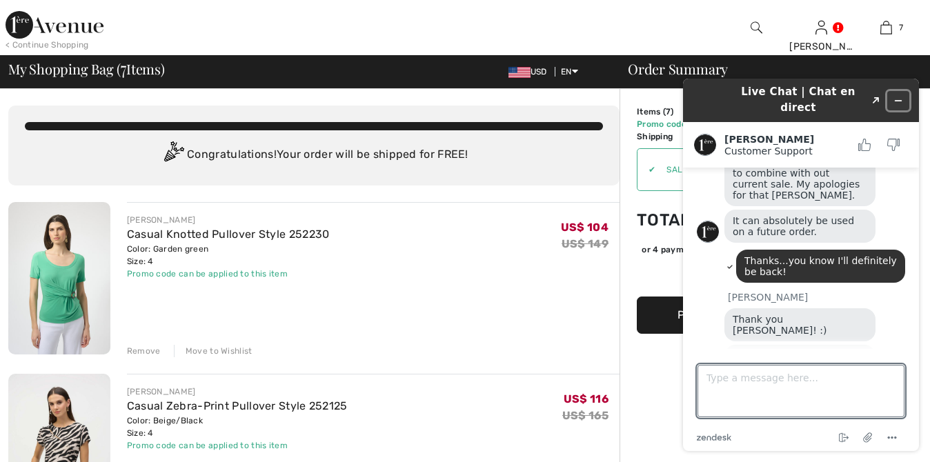
click at [898, 96] on icon "Minimize widget" at bounding box center [898, 101] width 10 height 10
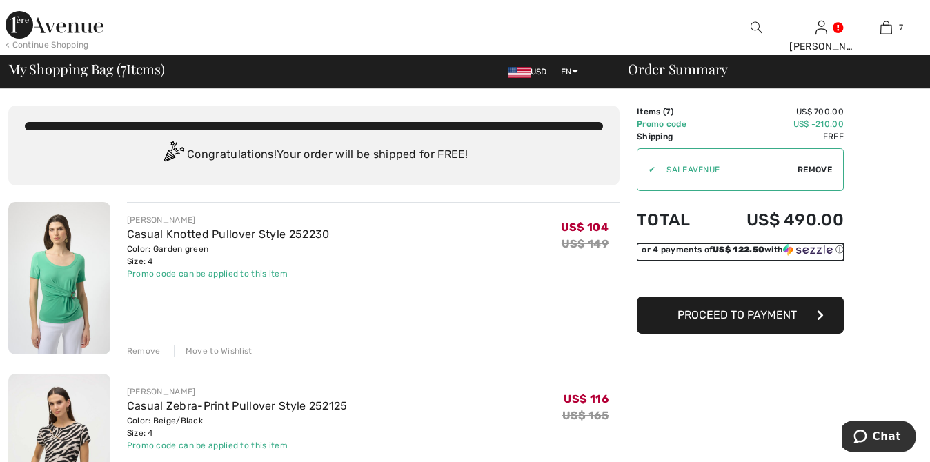
click at [711, 245] on div "or 4 payments of US$ 122.50 with ⓘ" at bounding box center [743, 250] width 202 height 12
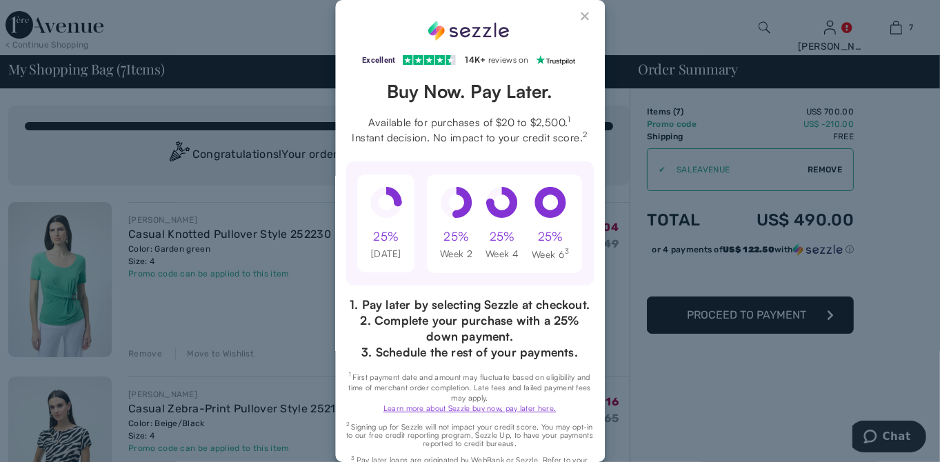
click at [577, 17] on button "Close Sezzle Modal" at bounding box center [585, 19] width 17 height 17
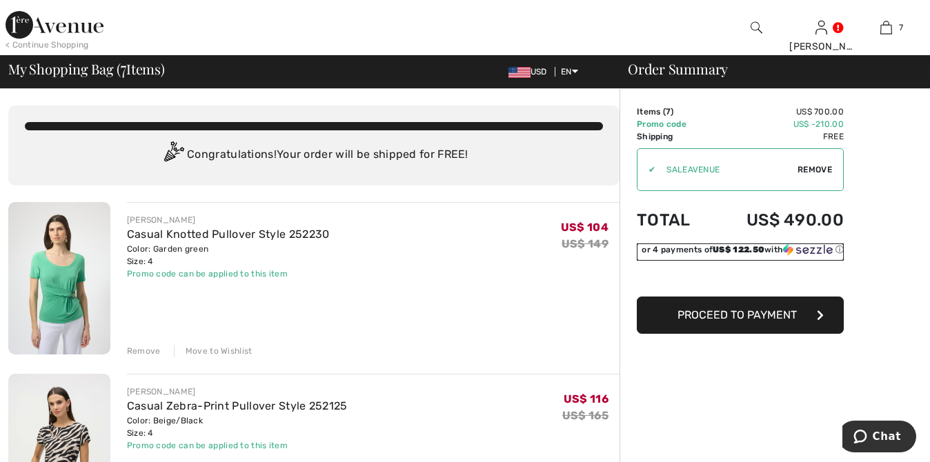
click at [724, 249] on span "US$ 122.50" at bounding box center [739, 250] width 52 height 10
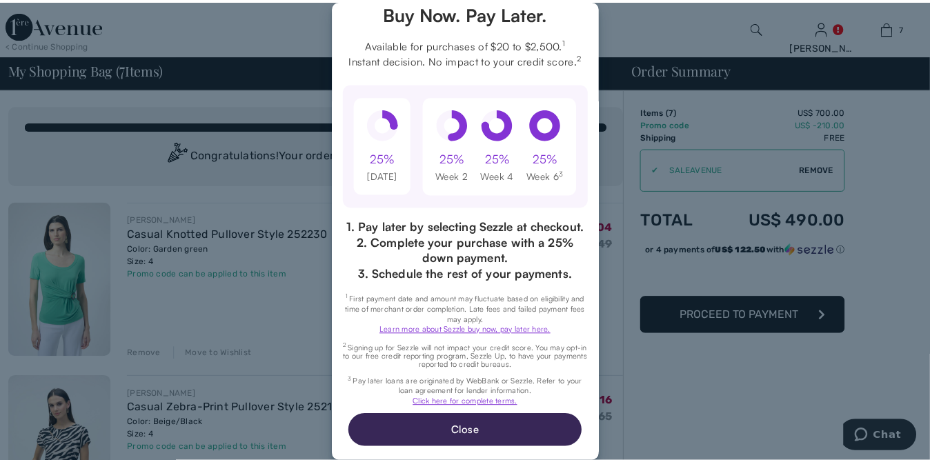
scroll to position [90, 0]
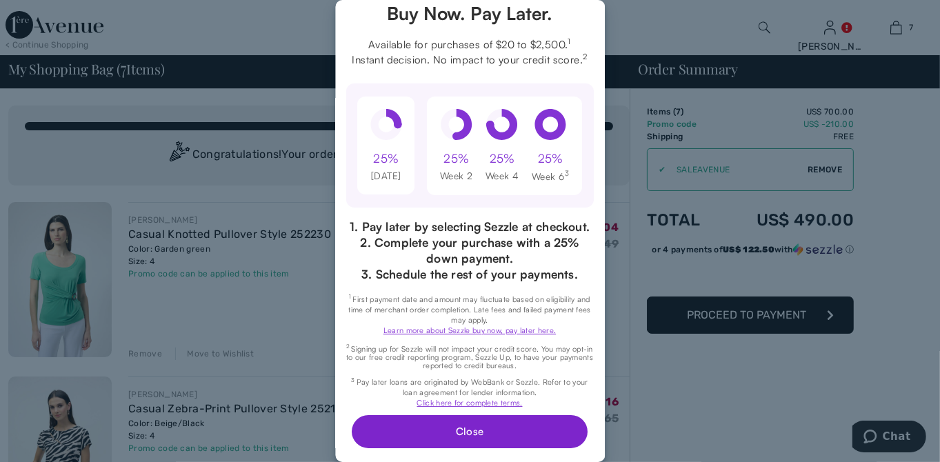
click at [457, 424] on button "Close" at bounding box center [470, 431] width 235 height 33
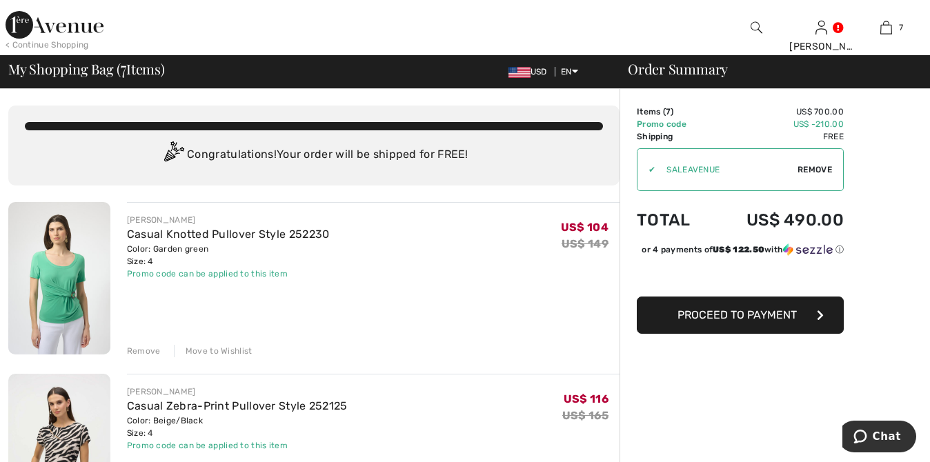
scroll to position [0, 0]
click at [744, 322] on span "Proceed to Payment" at bounding box center [737, 314] width 119 height 13
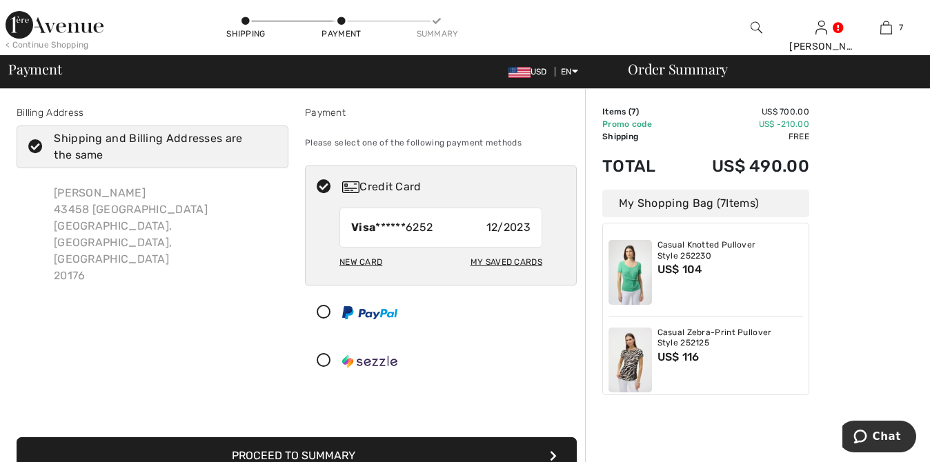
click at [319, 362] on icon at bounding box center [324, 361] width 37 height 14
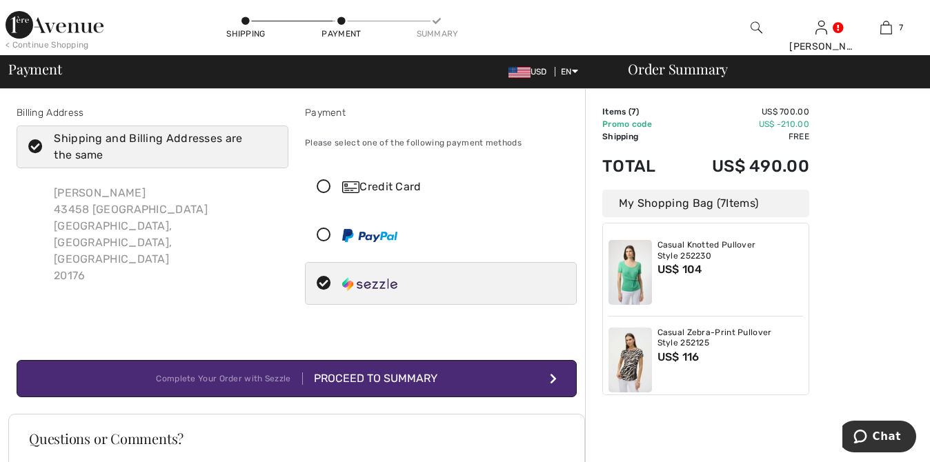
click at [328, 182] on icon at bounding box center [324, 187] width 37 height 14
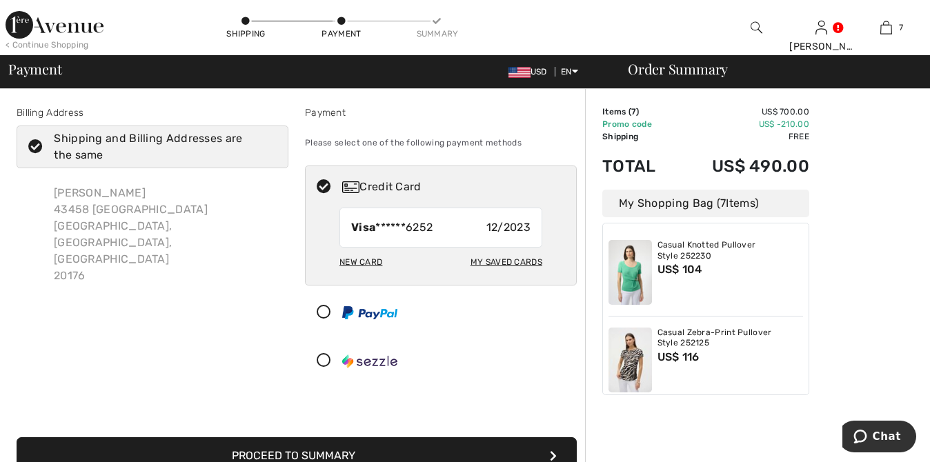
click at [504, 260] on div "My Saved Cards" at bounding box center [507, 261] width 72 height 23
radio input "true"
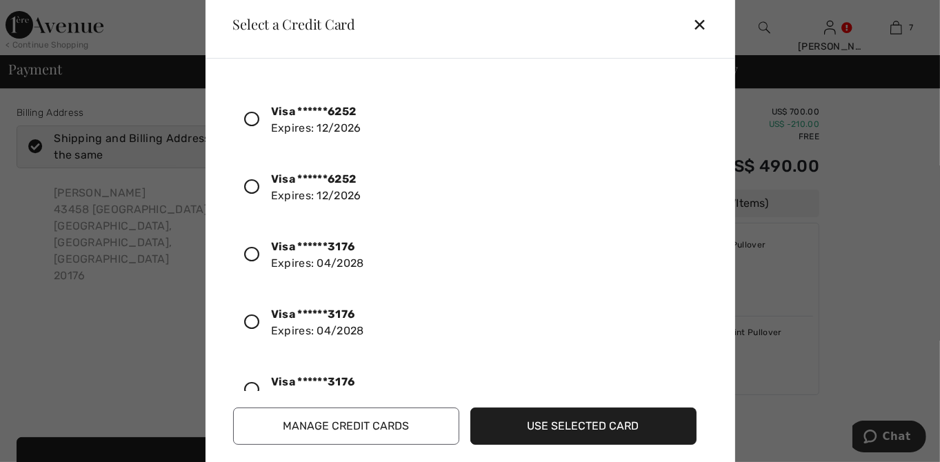
click at [253, 319] on icon at bounding box center [252, 322] width 15 height 15
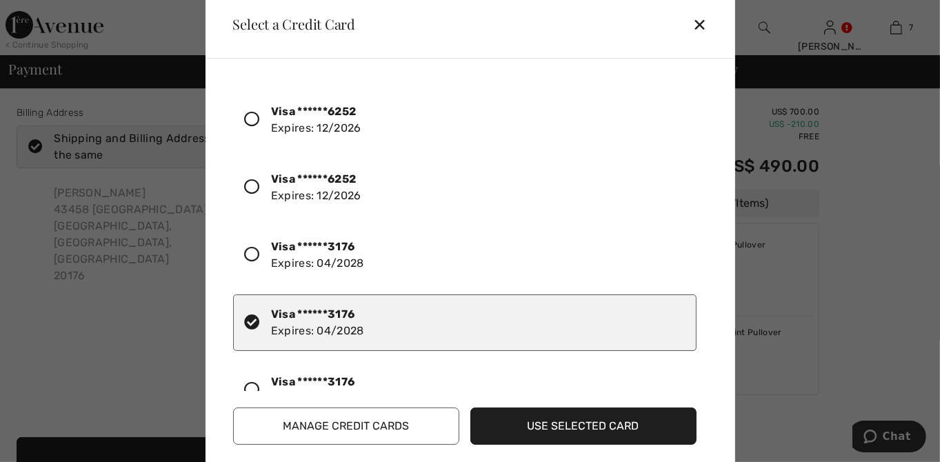
click at [571, 422] on button "Use Selected Card" at bounding box center [584, 426] width 226 height 37
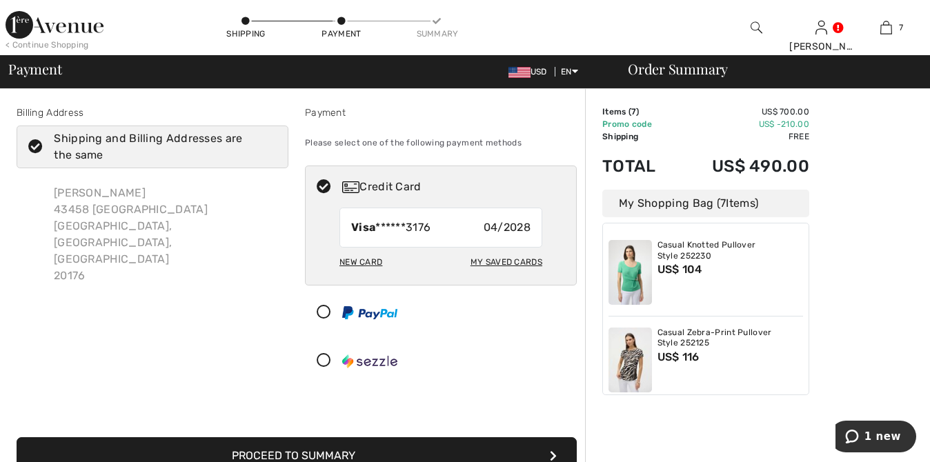
click at [324, 356] on icon at bounding box center [324, 361] width 37 height 14
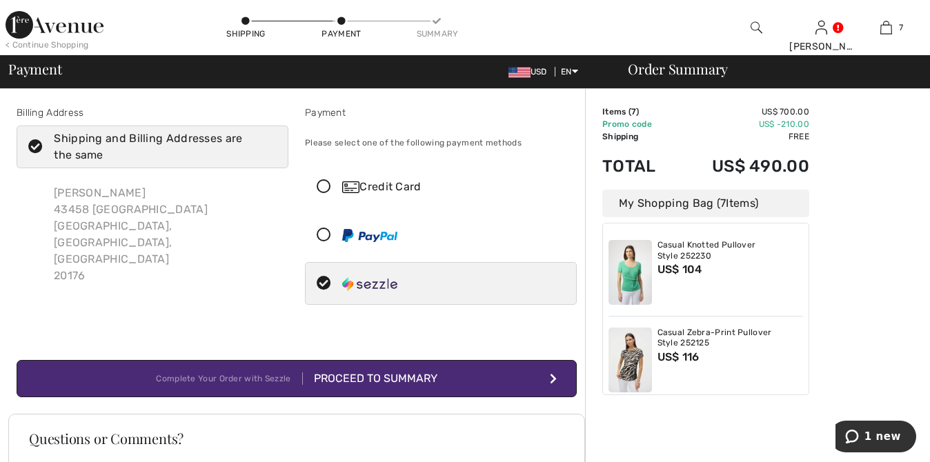
click at [402, 375] on div "Proceed to Summary" at bounding box center [370, 379] width 135 height 17
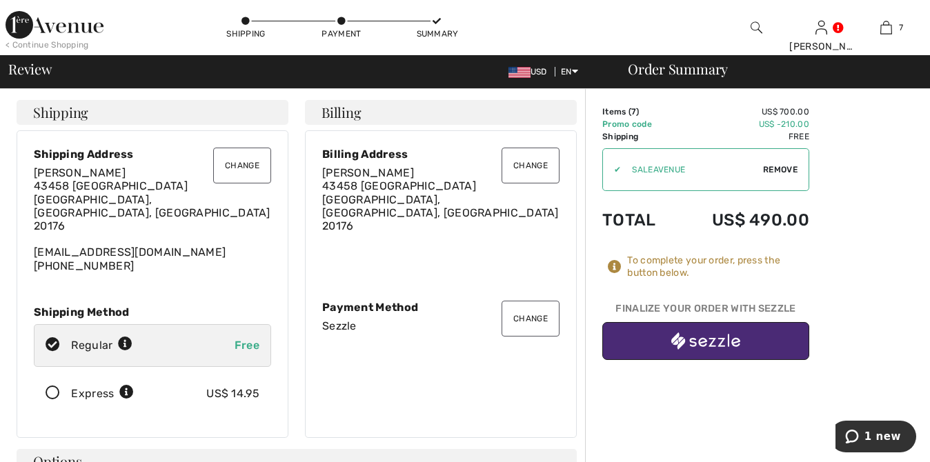
click at [707, 334] on img "button" at bounding box center [705, 341] width 69 height 17
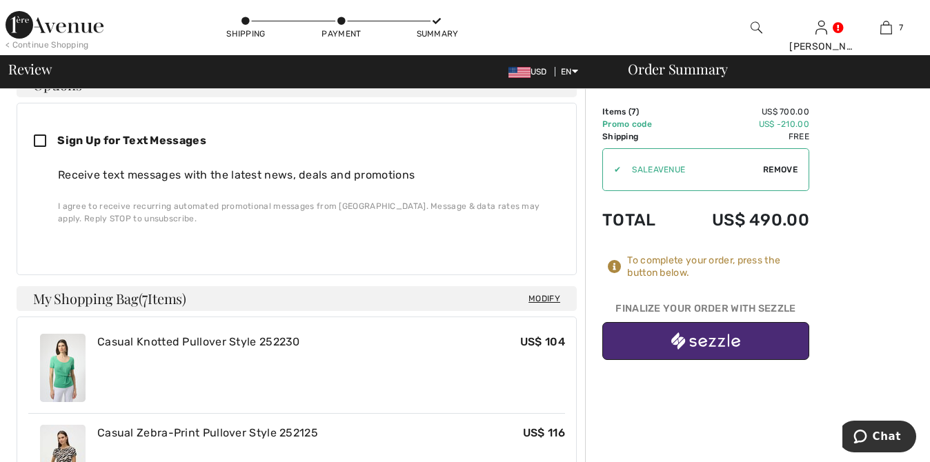
scroll to position [375, 0]
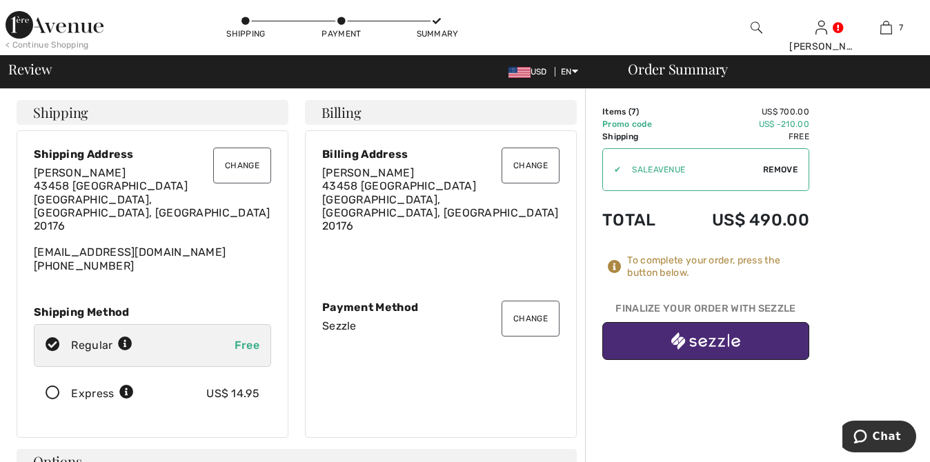
click at [533, 314] on button "Change" at bounding box center [531, 319] width 58 height 36
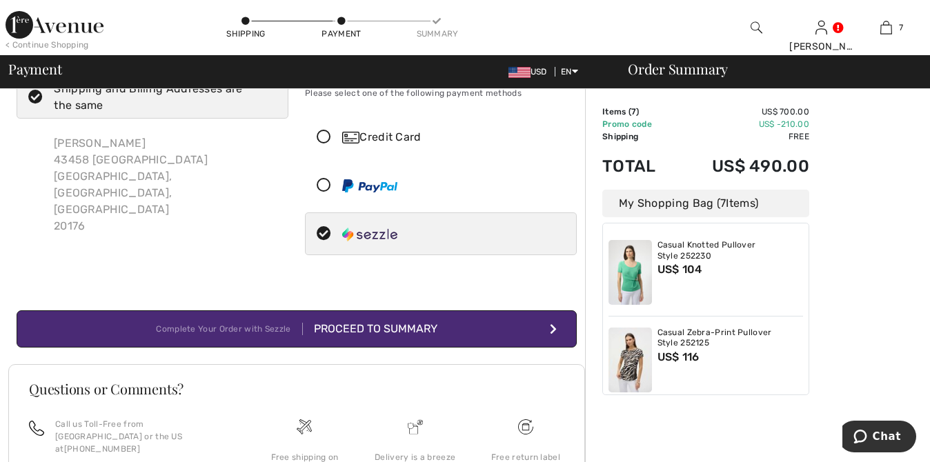
click at [322, 133] on icon at bounding box center [324, 137] width 37 height 14
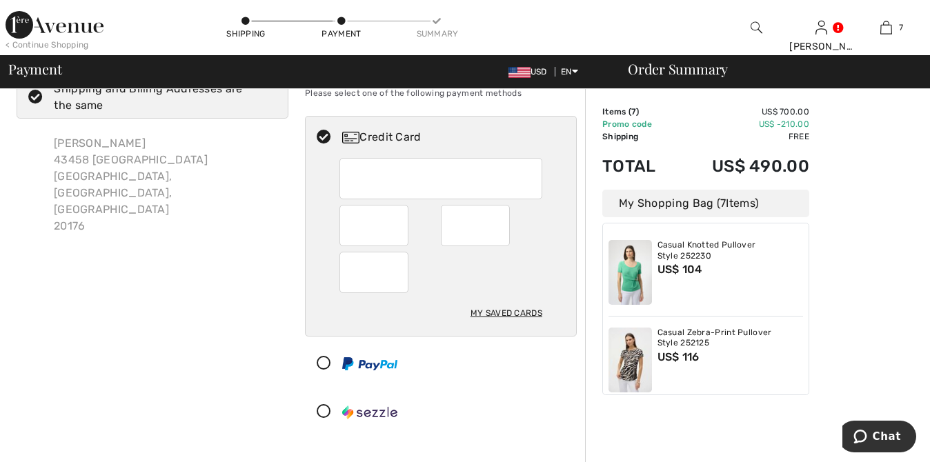
click at [506, 313] on div "My Saved Cards" at bounding box center [507, 313] width 72 height 23
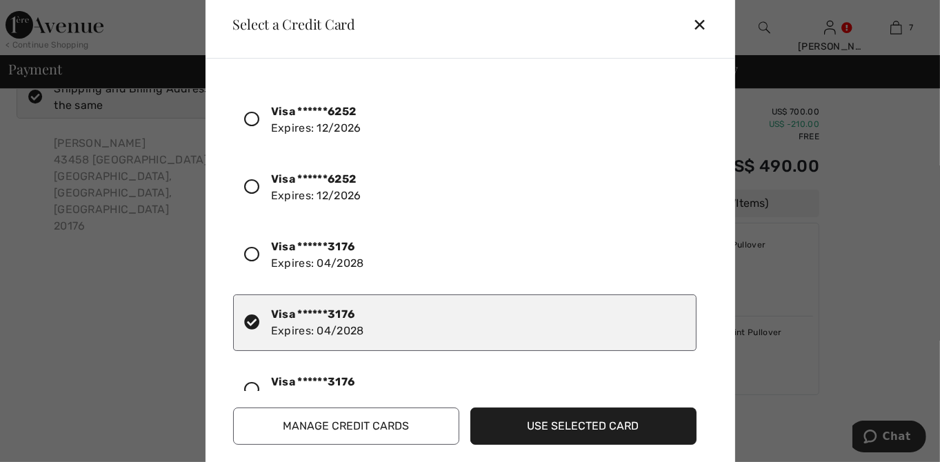
click at [317, 323] on div "Visa ******3176 Expires: 04/2028" at bounding box center [317, 322] width 93 height 33
click at [587, 428] on button "Use Selected Card" at bounding box center [584, 426] width 226 height 37
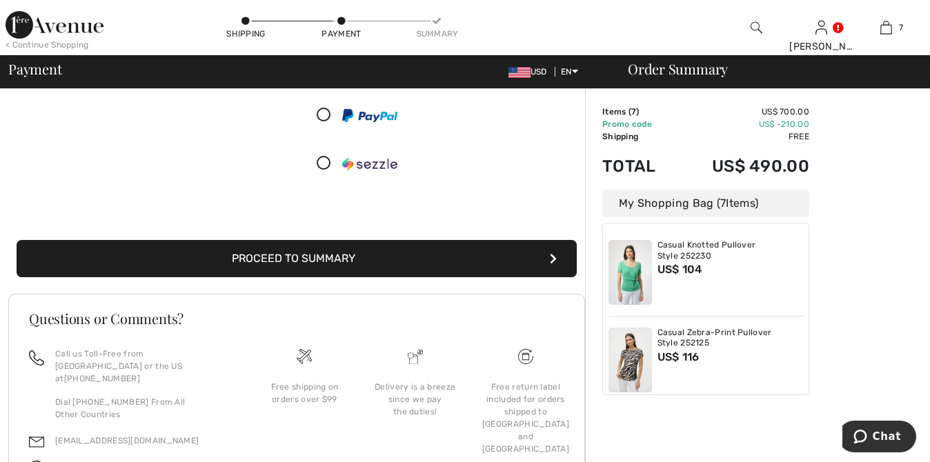
click at [302, 247] on button "Proceed to Summary" at bounding box center [297, 258] width 560 height 37
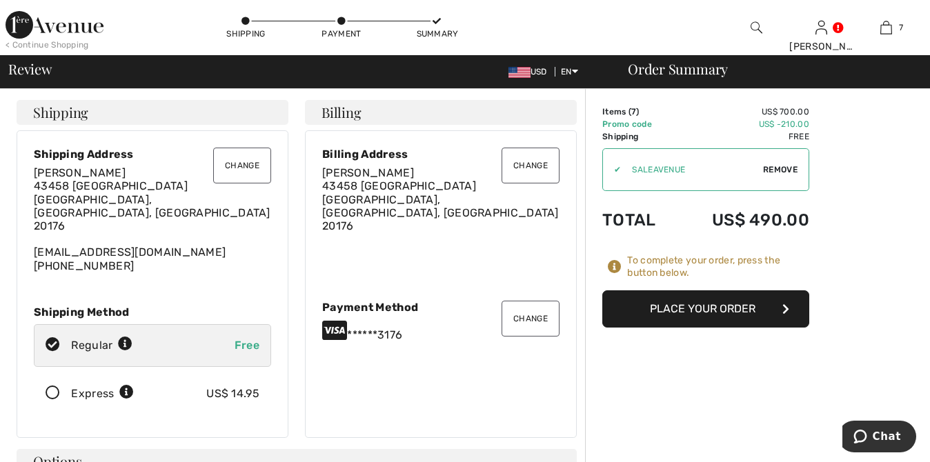
click at [692, 306] on button "Place Your Order" at bounding box center [705, 308] width 207 height 37
